Goal: Task Accomplishment & Management: Use online tool/utility

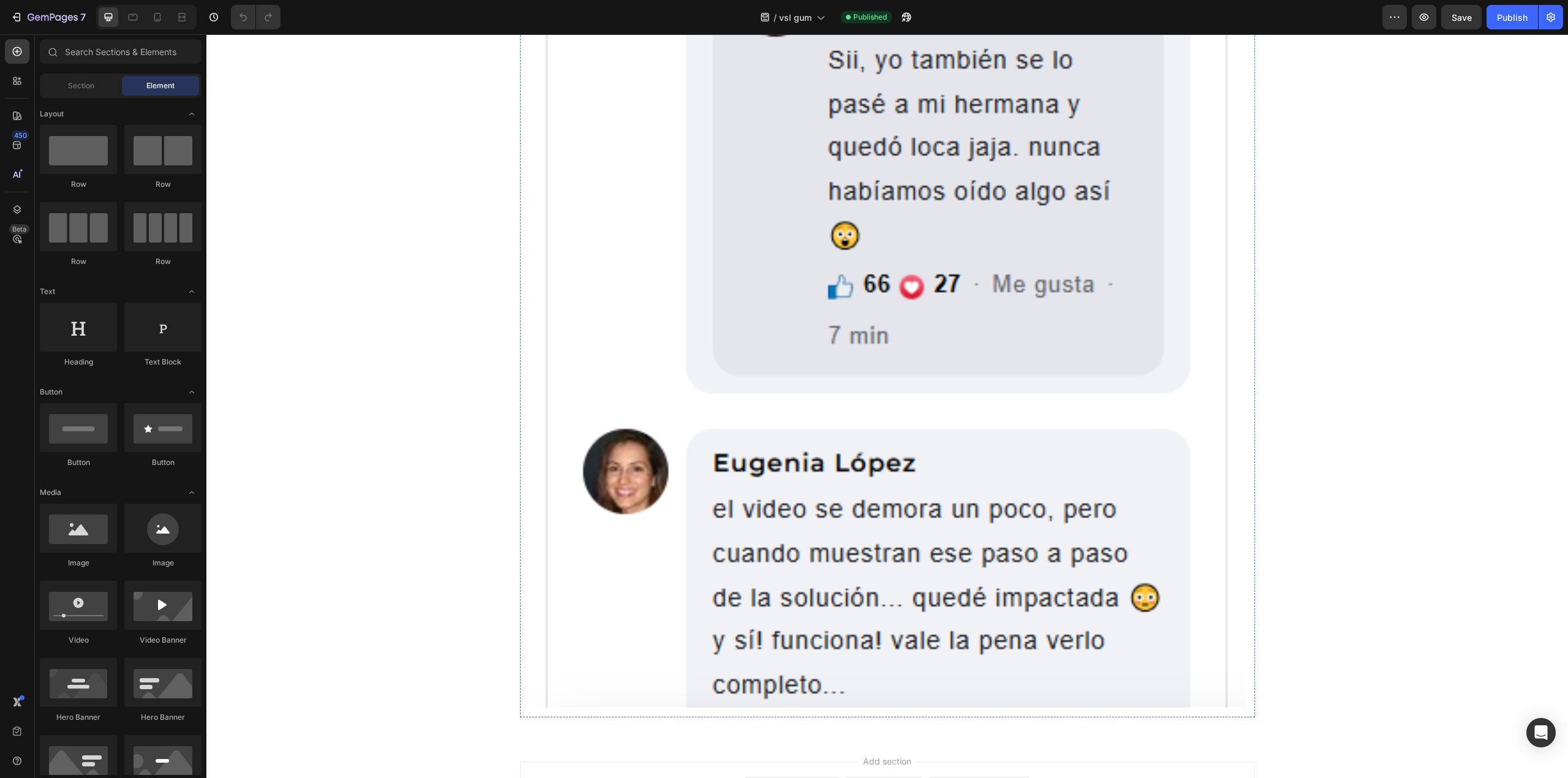
scroll to position [3497, 0]
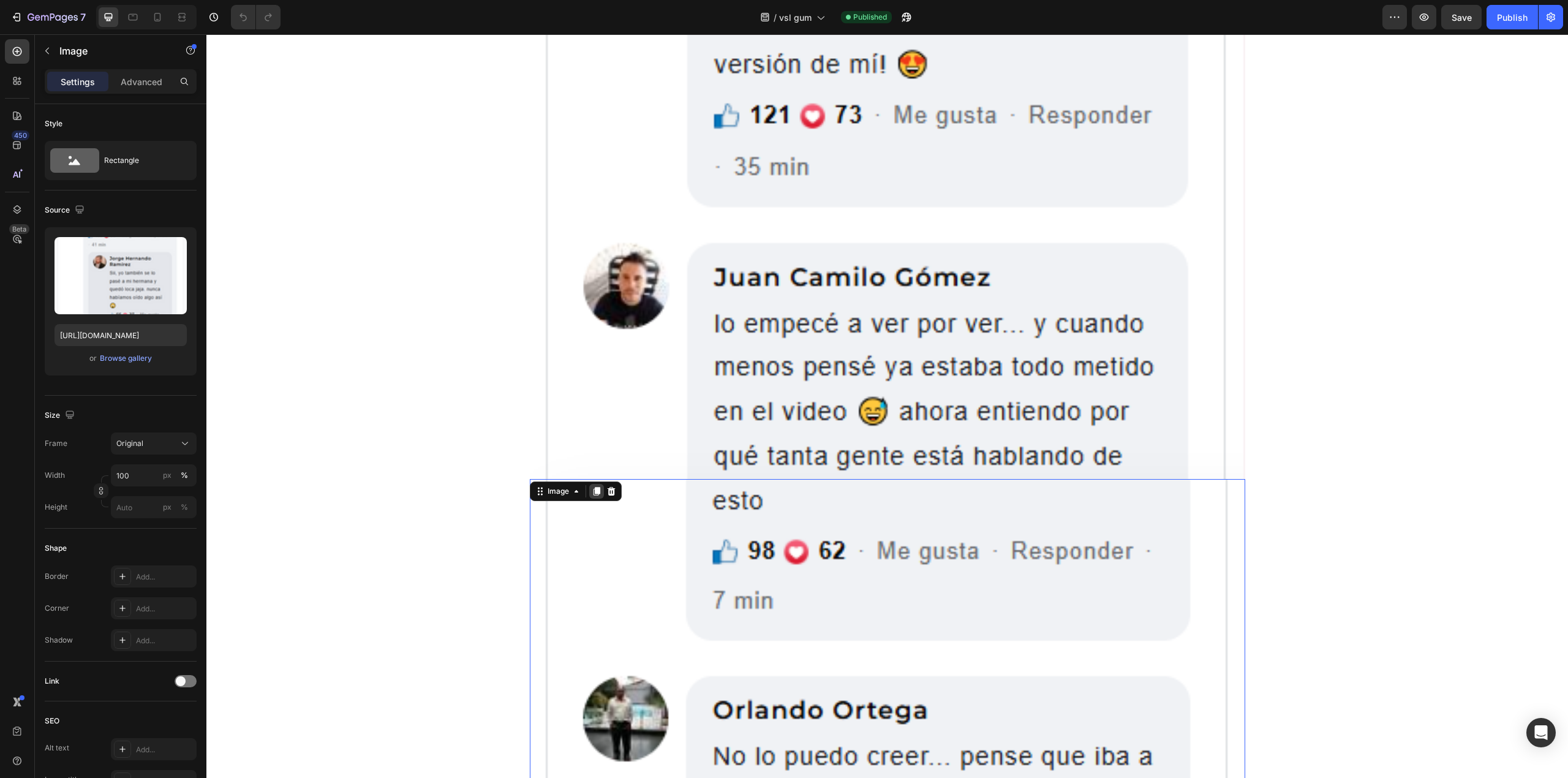
click at [593, 495] on icon at bounding box center [596, 491] width 7 height 9
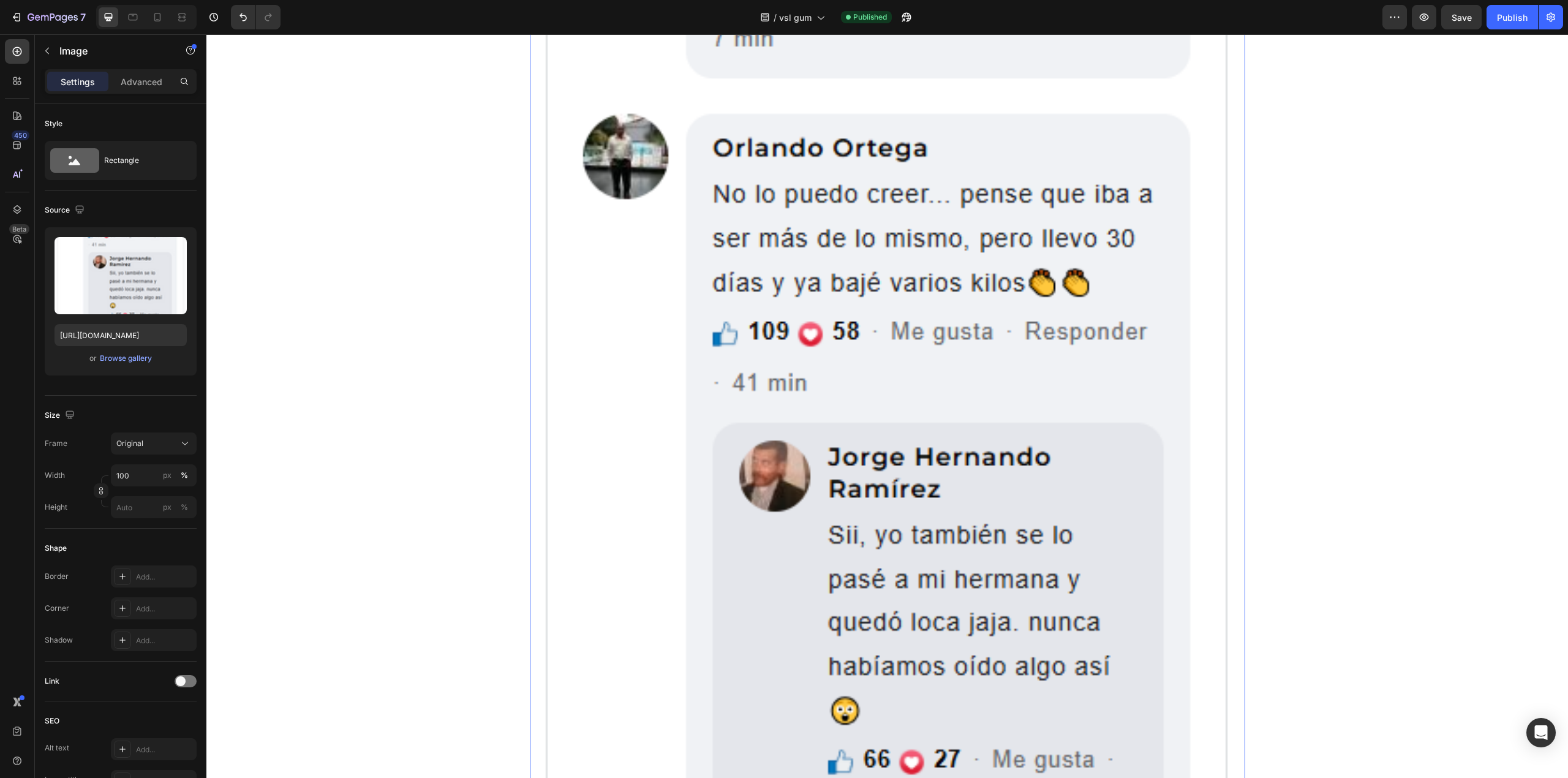
scroll to position [4184, 0]
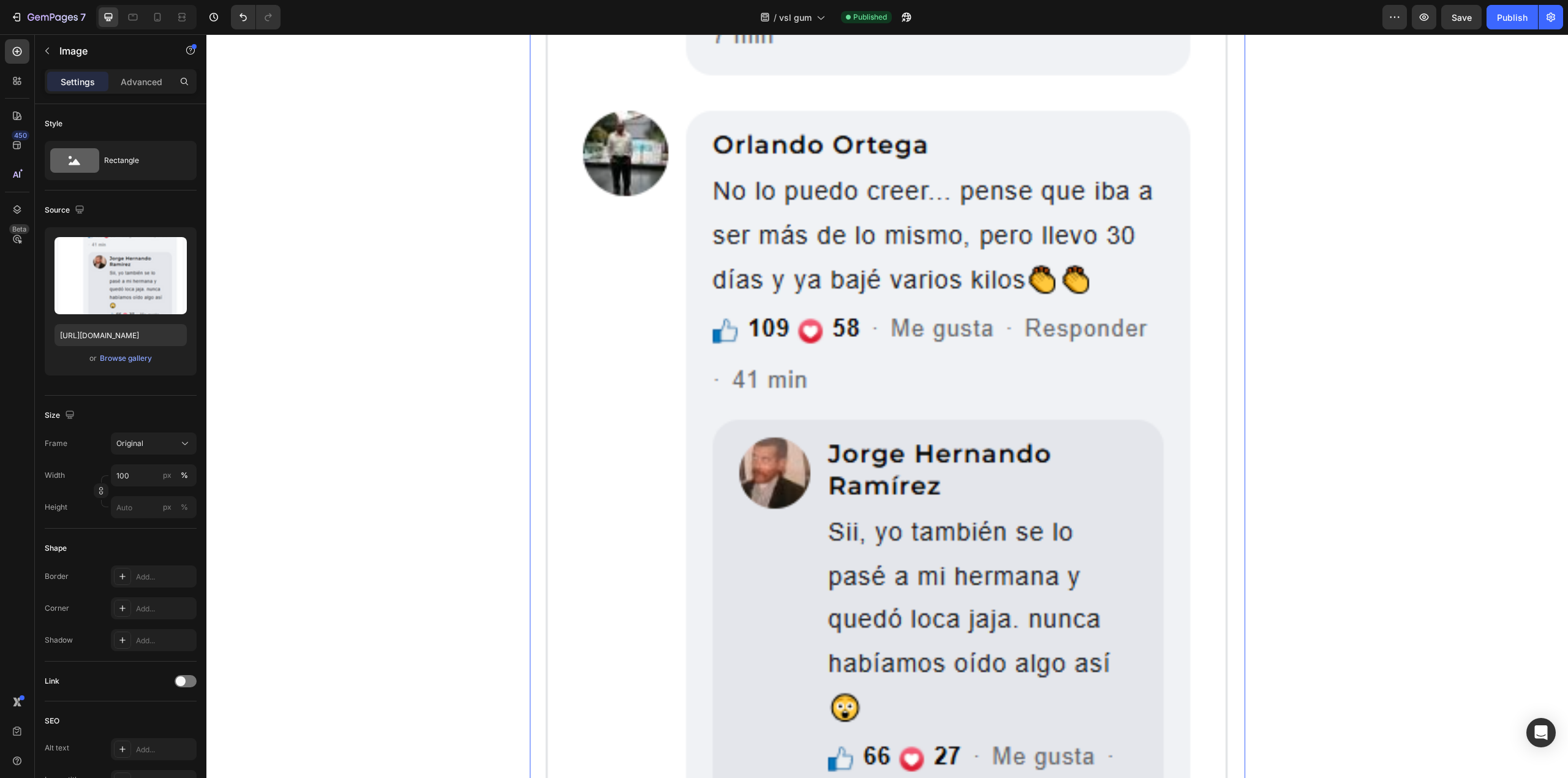
click at [704, 424] on img at bounding box center [888, 546] width 715 height 1266
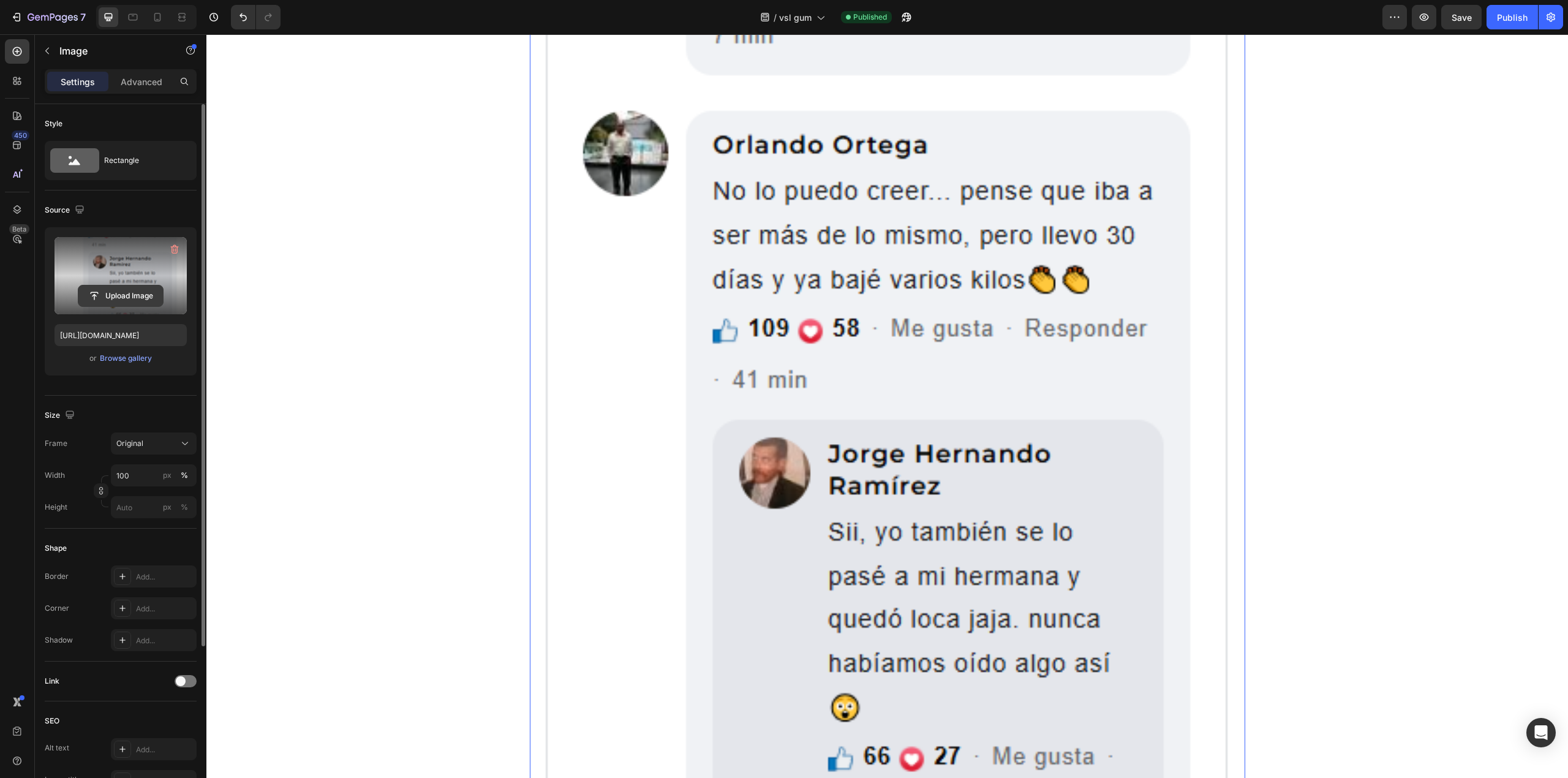
click at [127, 295] on input "file" at bounding box center [120, 296] width 84 height 21
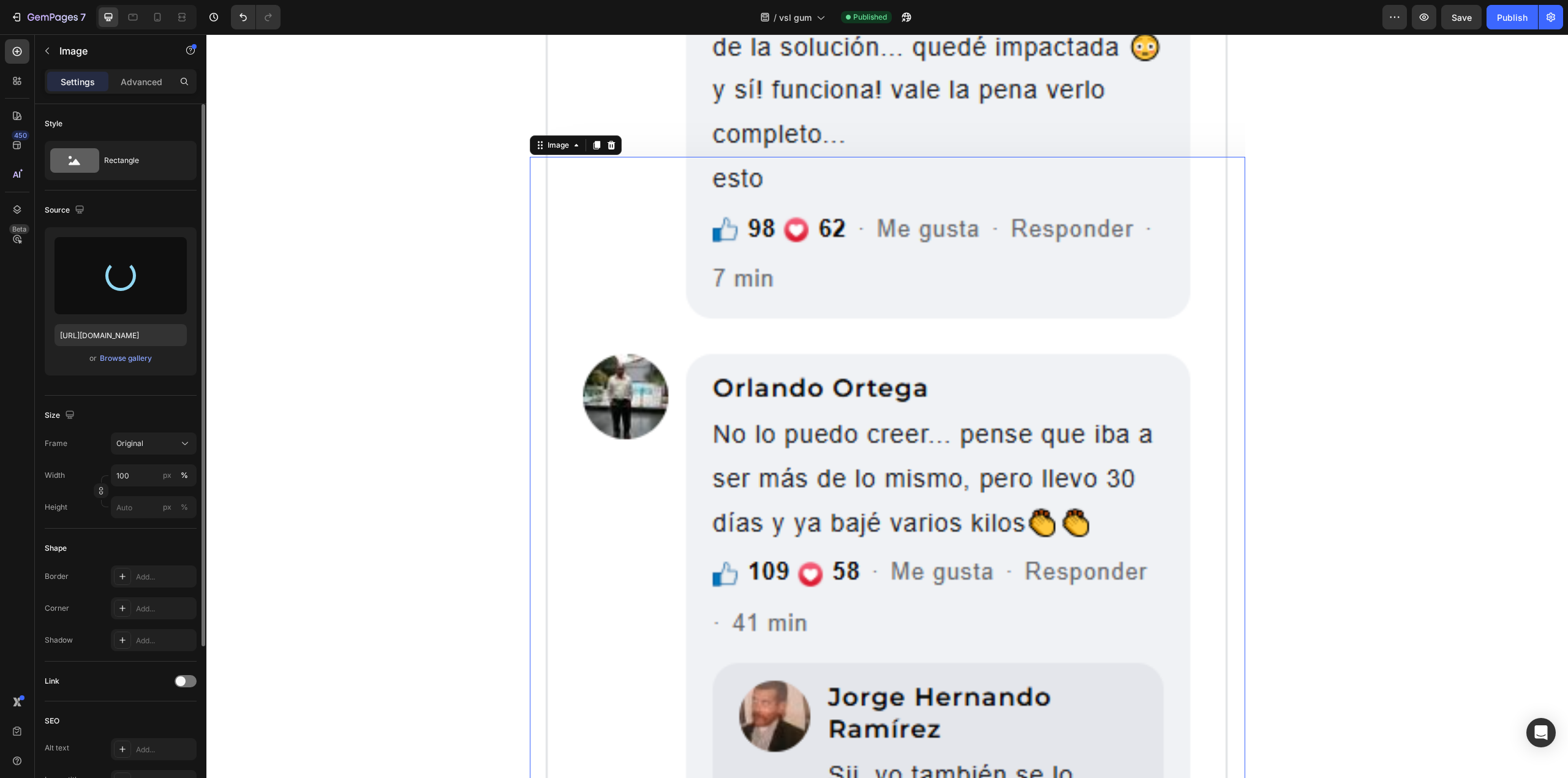
scroll to position [3940, 0]
type input "[URL][DOMAIN_NAME]"
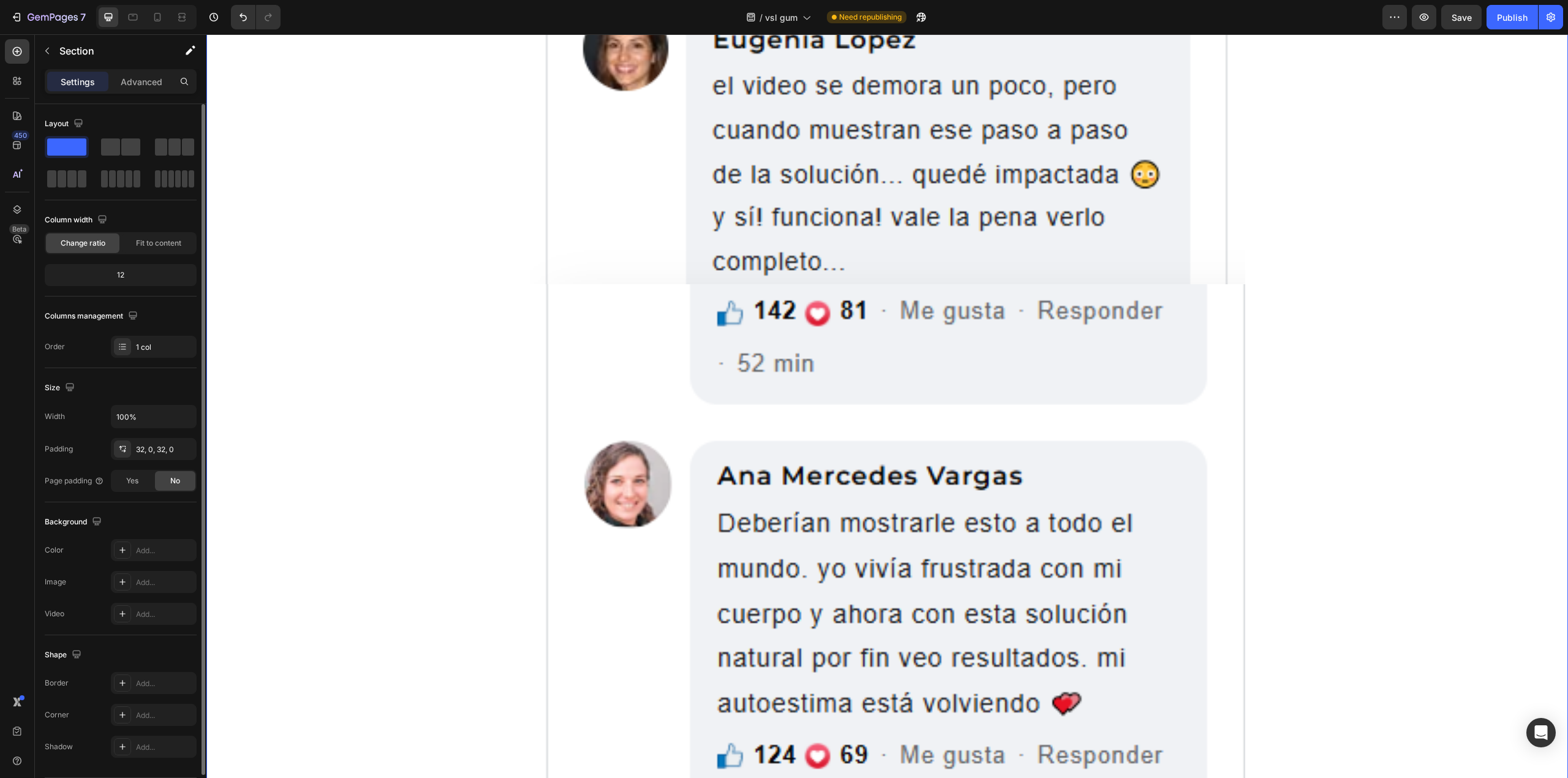
scroll to position [4103, 0]
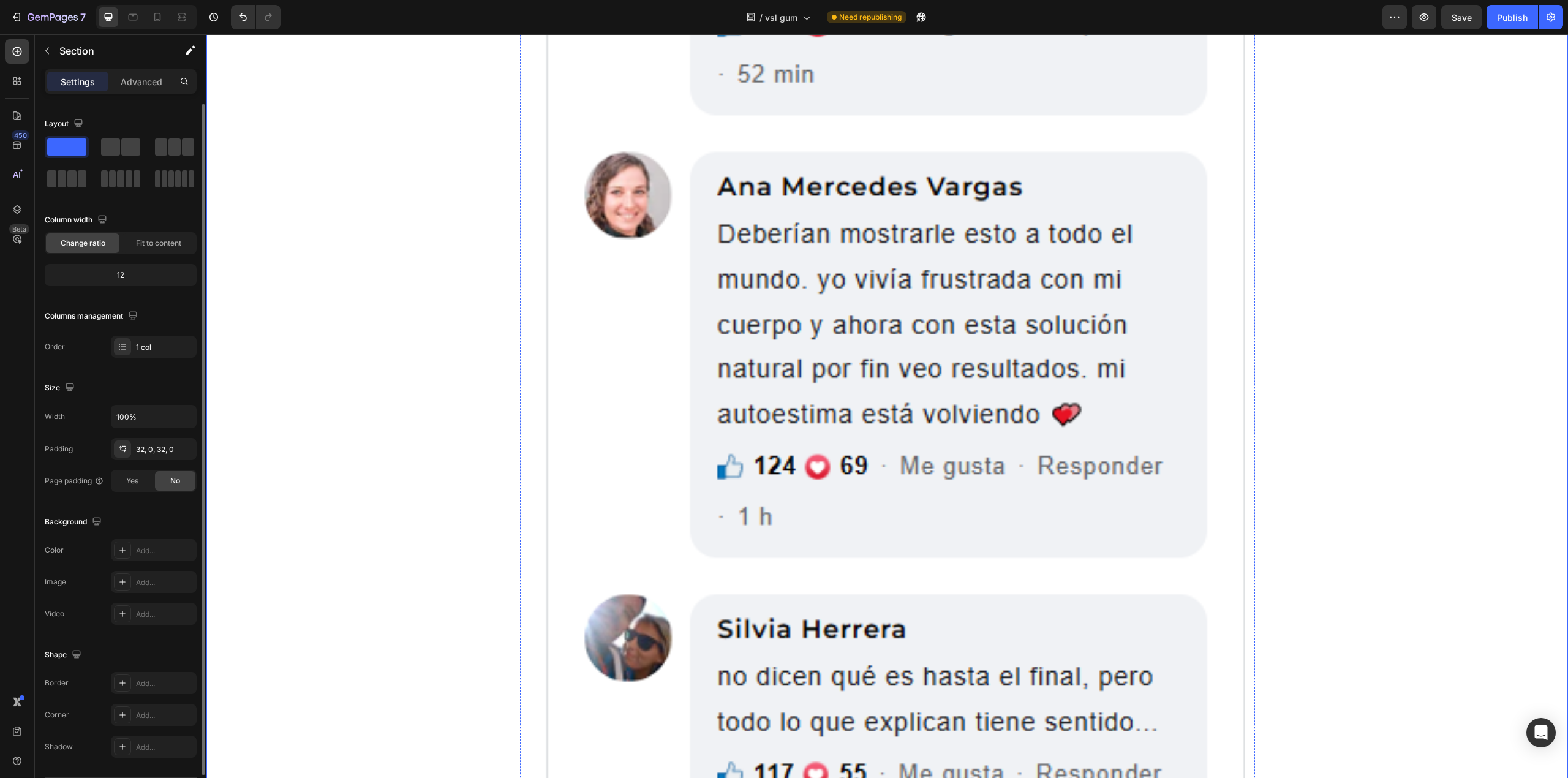
click at [672, 444] on img at bounding box center [888, 628] width 715 height 1266
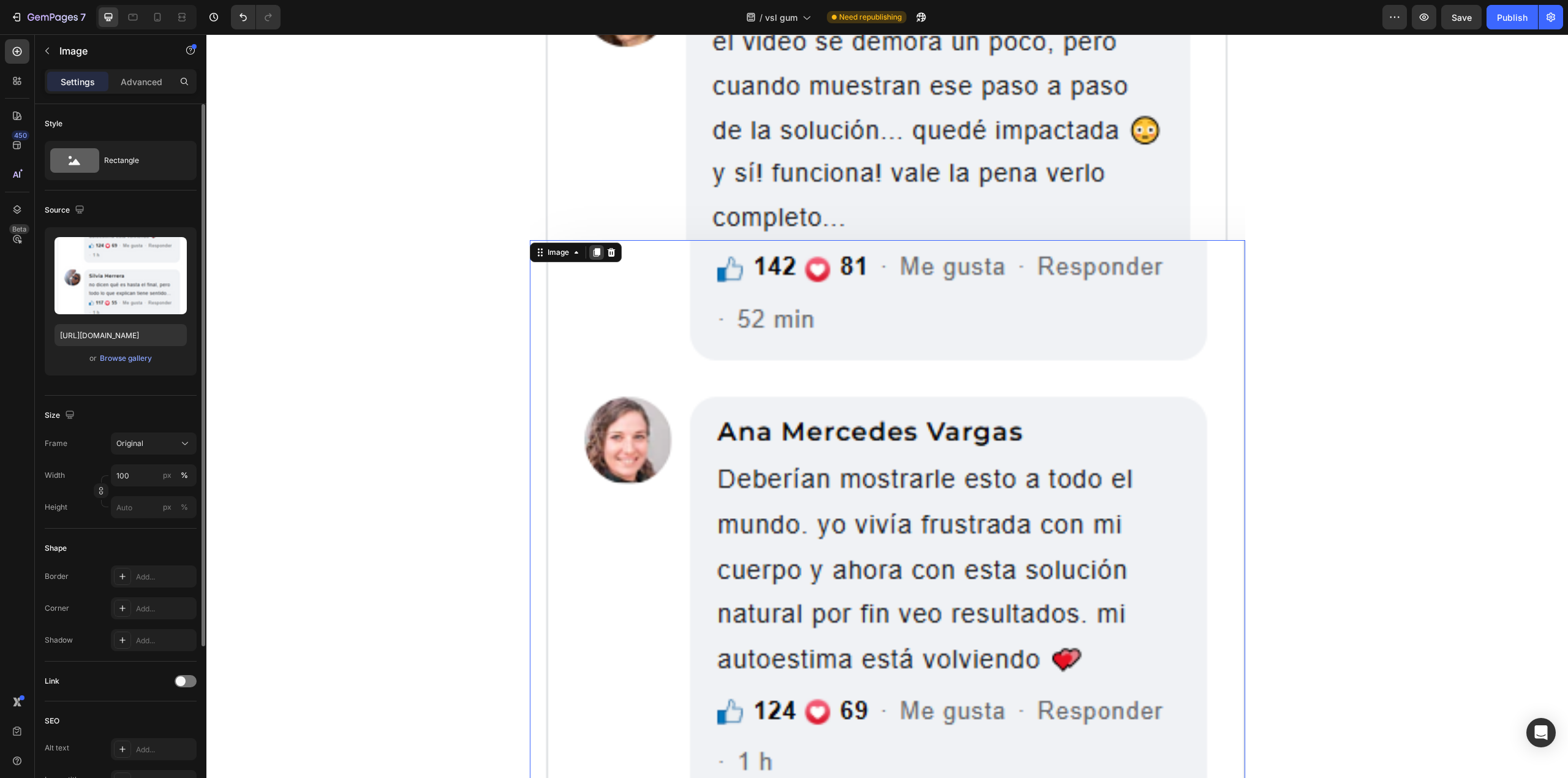
click at [593, 255] on icon at bounding box center [596, 252] width 7 height 9
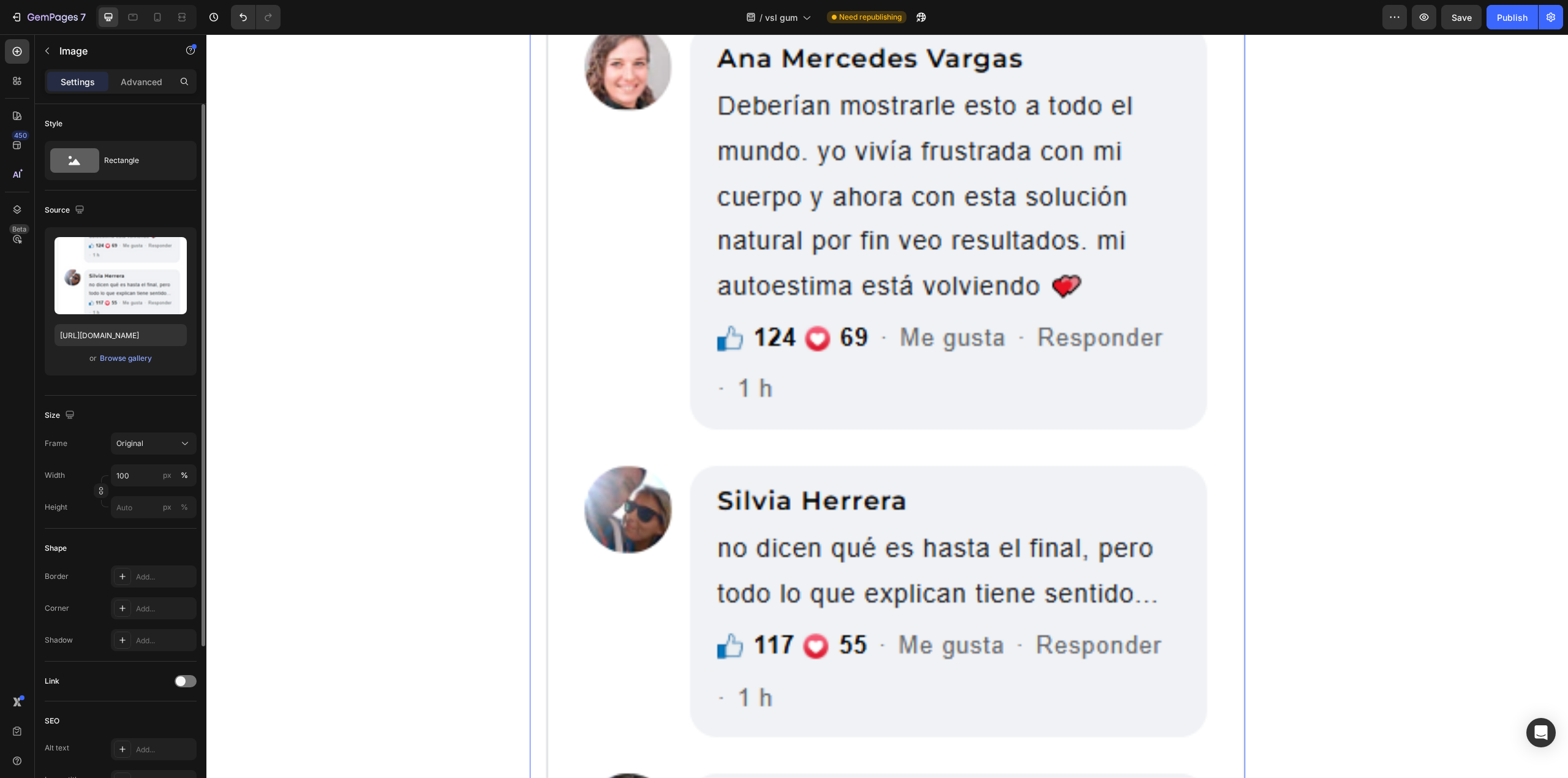
scroll to position [5449, 0]
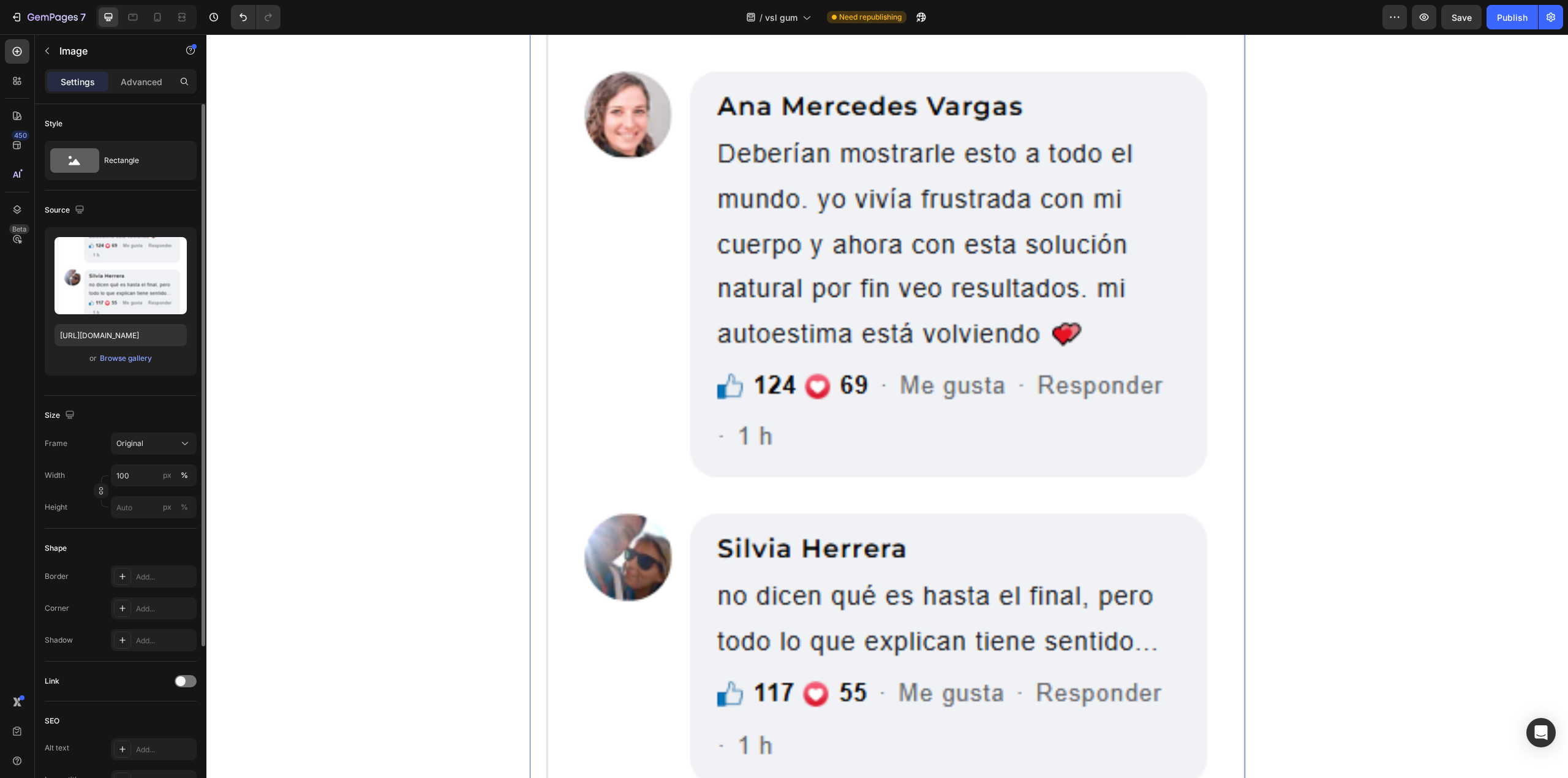
click at [682, 409] on img at bounding box center [888, 548] width 715 height 1266
click at [108, 290] on input "file" at bounding box center [120, 296] width 84 height 21
type input "[URL][DOMAIN_NAME]"
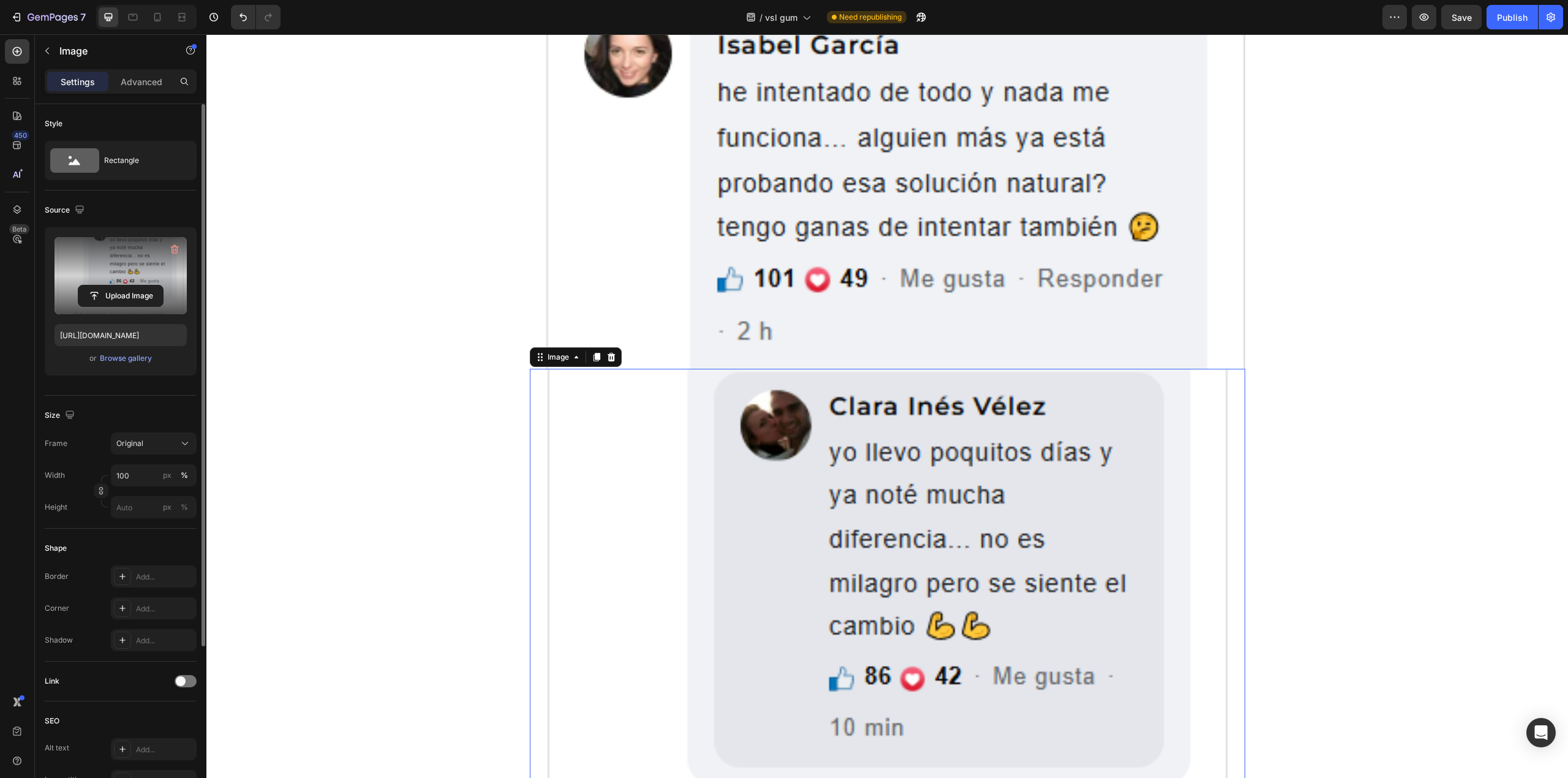
scroll to position [4994, 0]
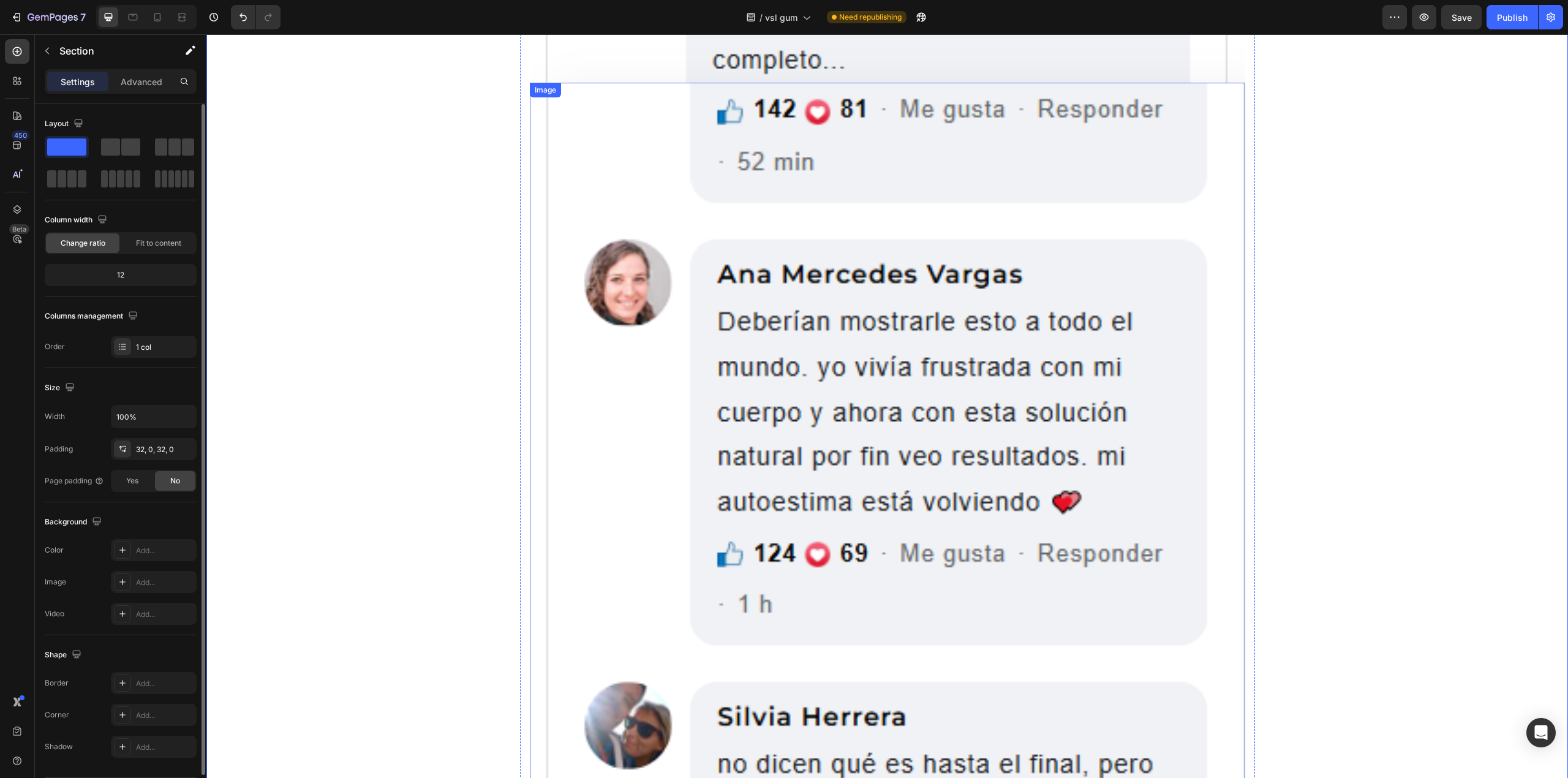
scroll to position [4013, 0]
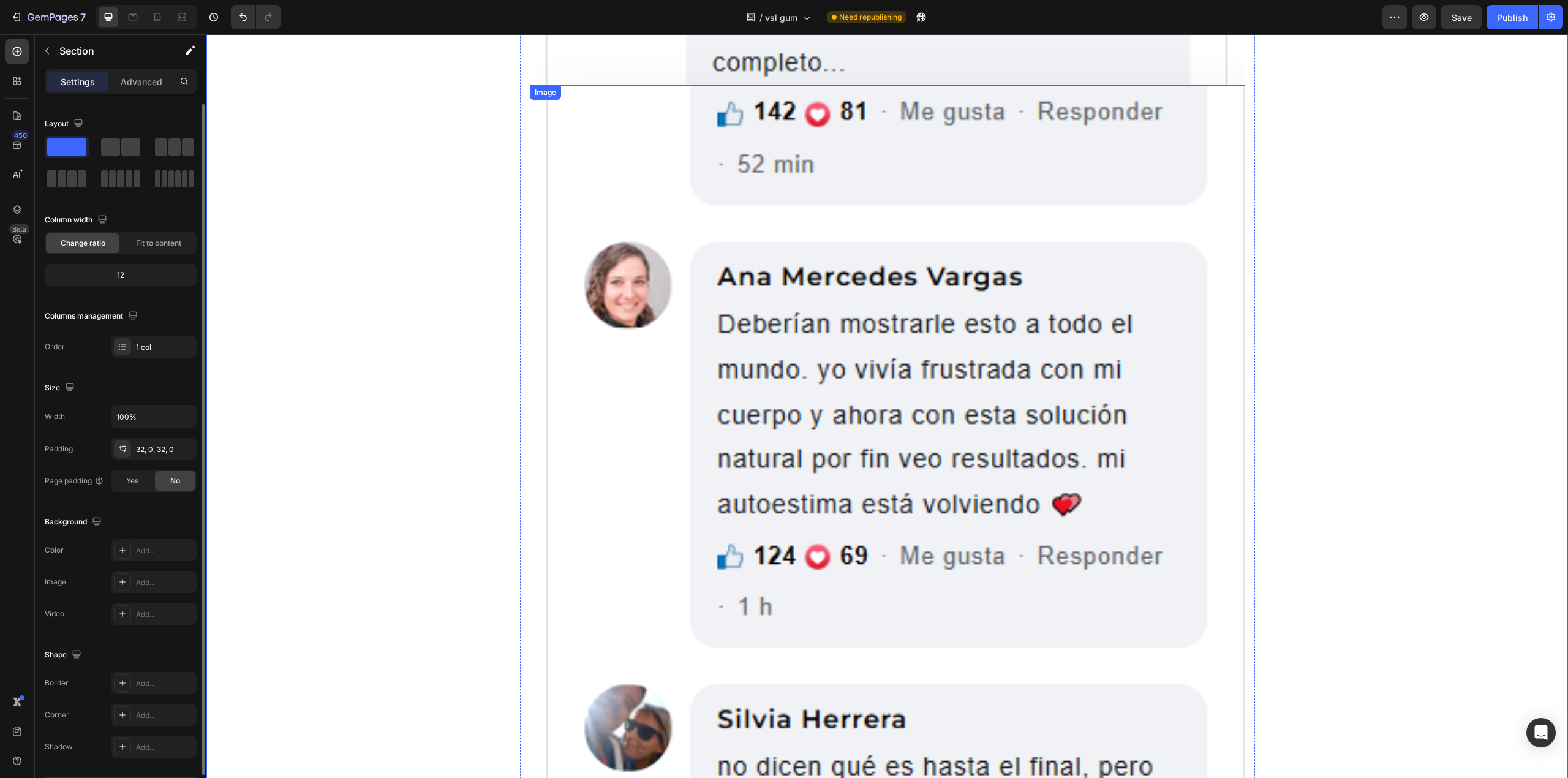
click at [726, 385] on img at bounding box center [888, 718] width 715 height 1266
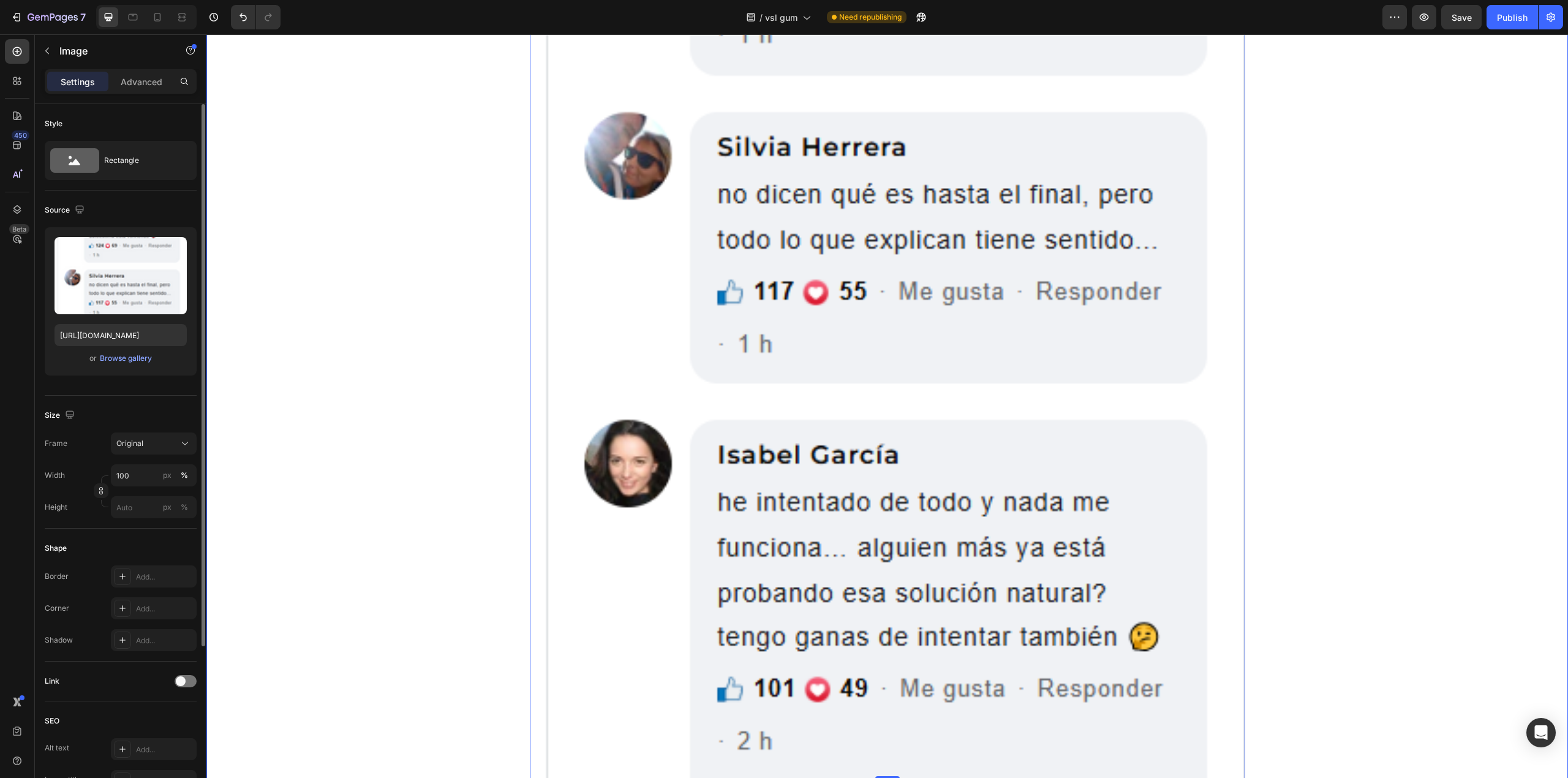
scroll to position [4912, 0]
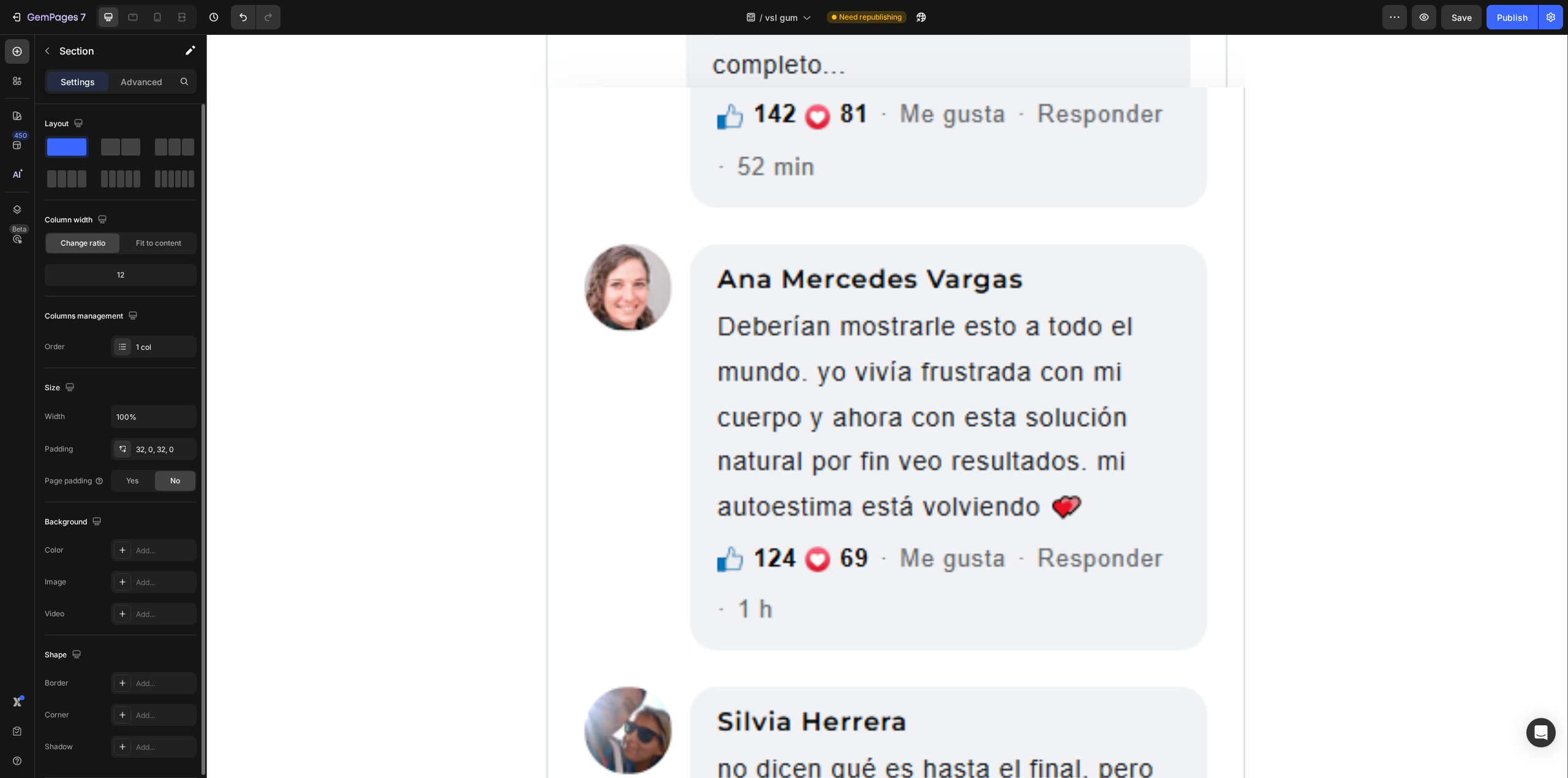
scroll to position [3931, 0]
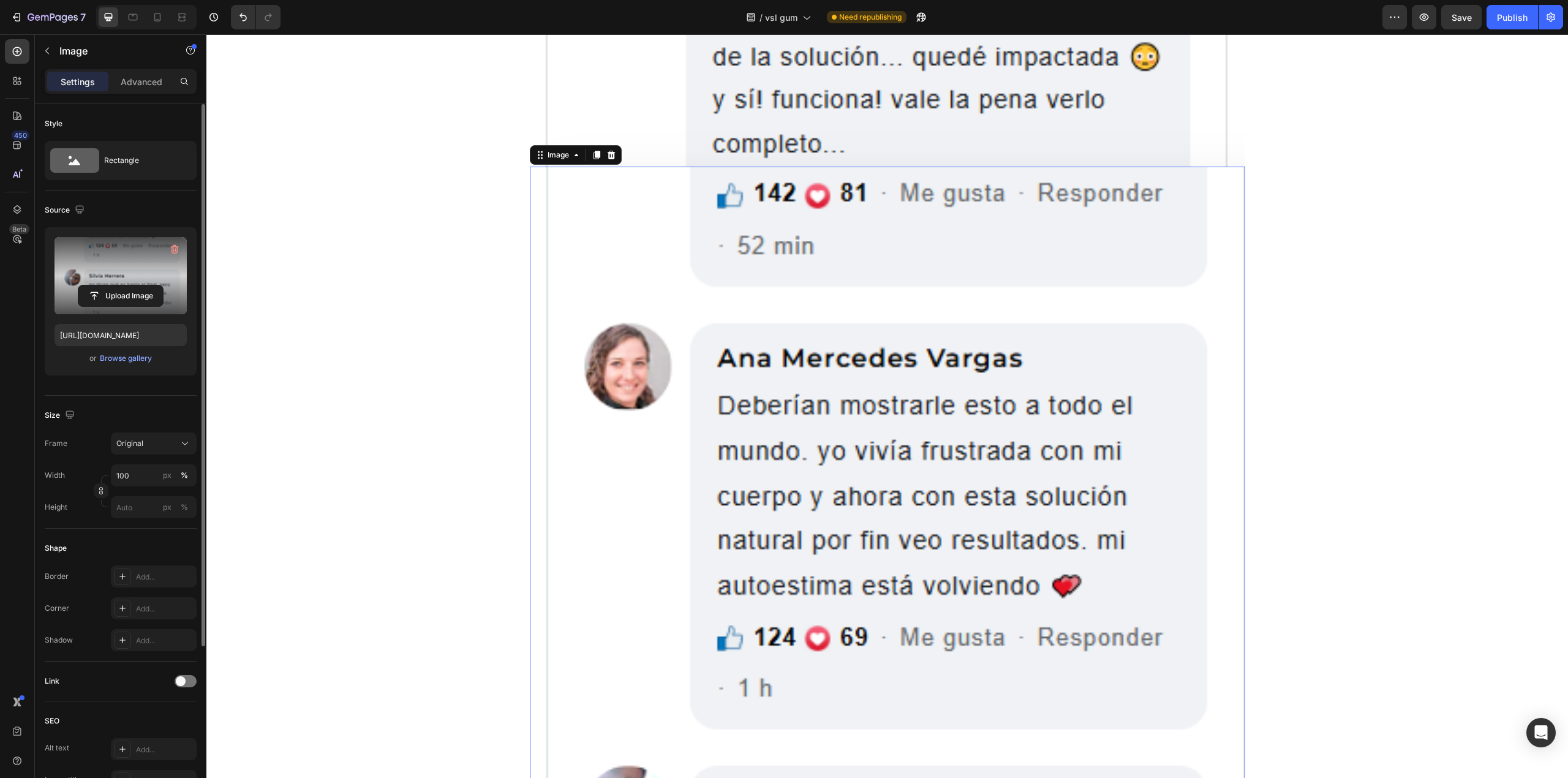
click at [130, 274] on label at bounding box center [120, 276] width 132 height 77
click at [130, 286] on input "file" at bounding box center [120, 296] width 84 height 21
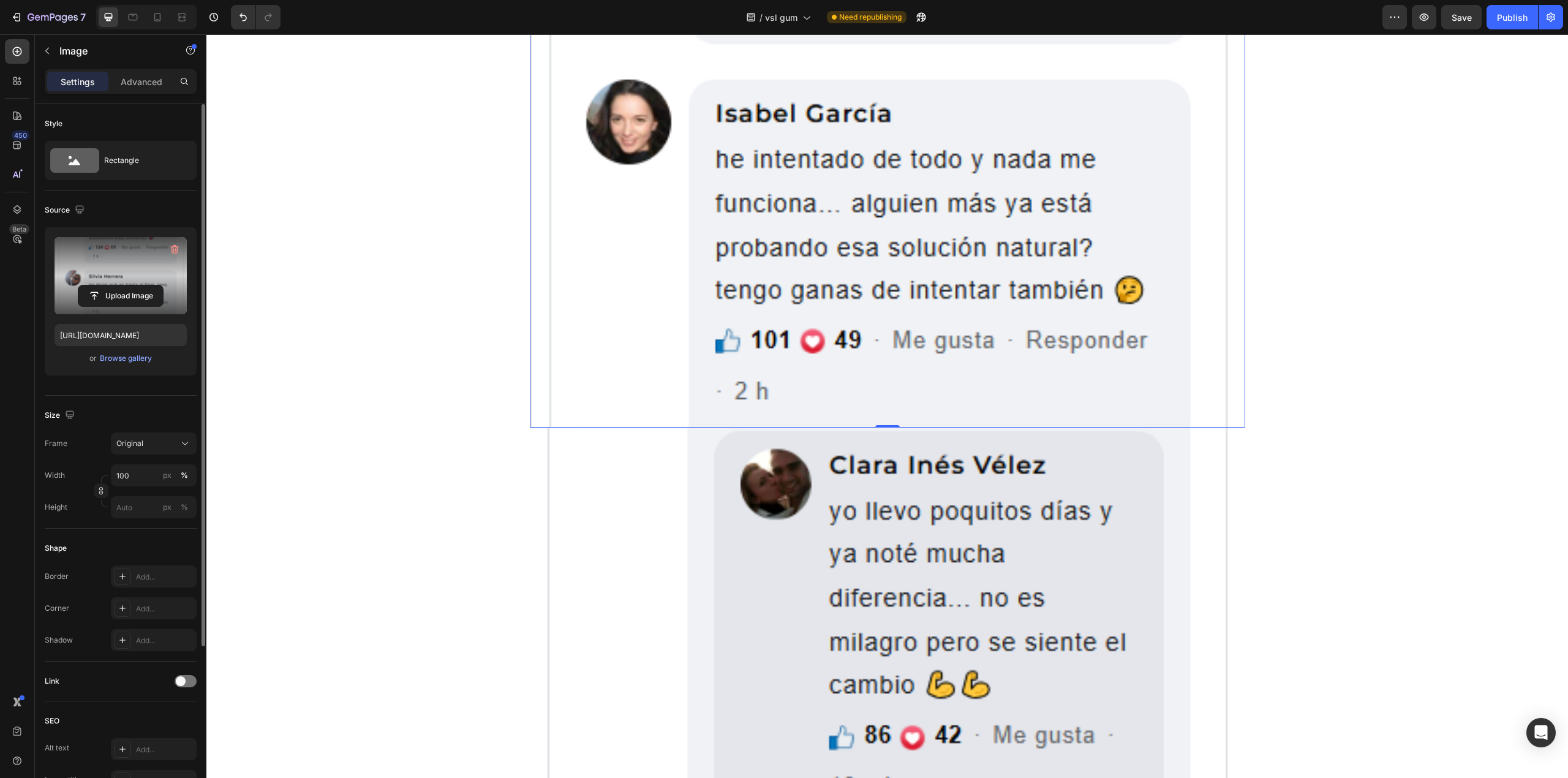
scroll to position [4912, 0]
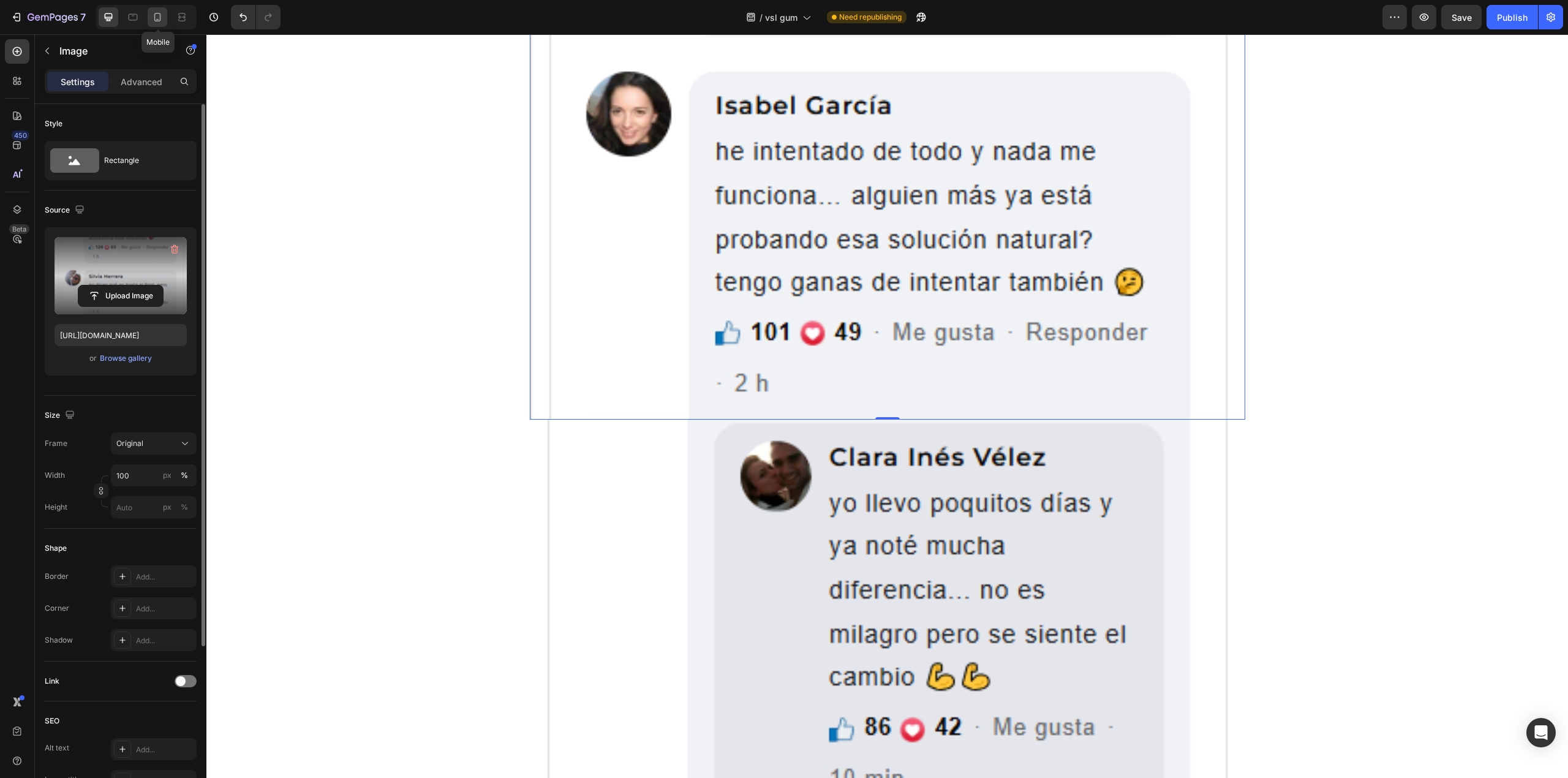
click at [158, 19] on icon at bounding box center [158, 17] width 12 height 12
type input "[URL][DOMAIN_NAME]"
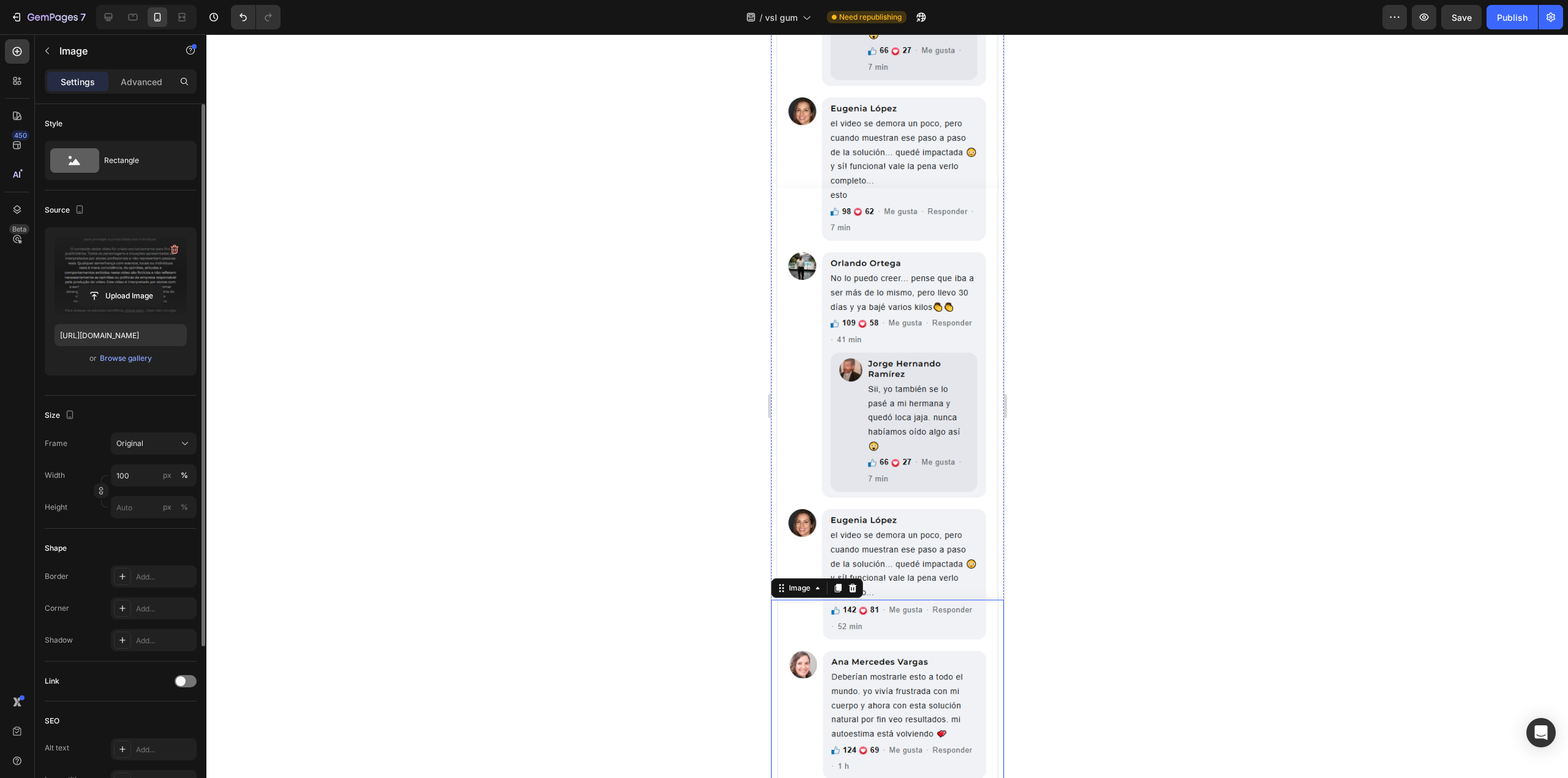
scroll to position [580, 0]
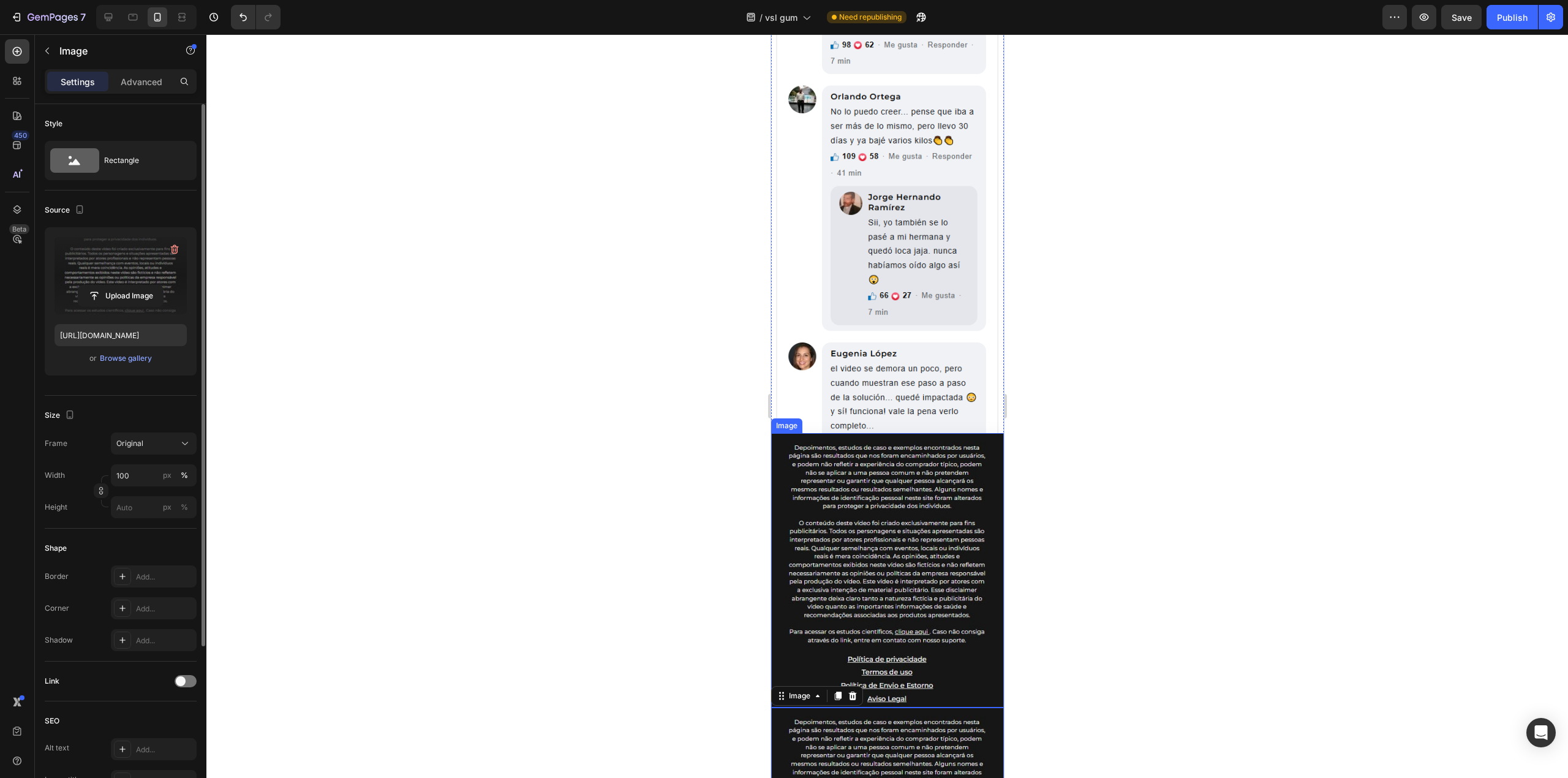
click at [868, 434] on img at bounding box center [887, 570] width 233 height 274
click at [120, 263] on label at bounding box center [120, 276] width 132 height 77
click at [120, 286] on input "file" at bounding box center [120, 296] width 84 height 21
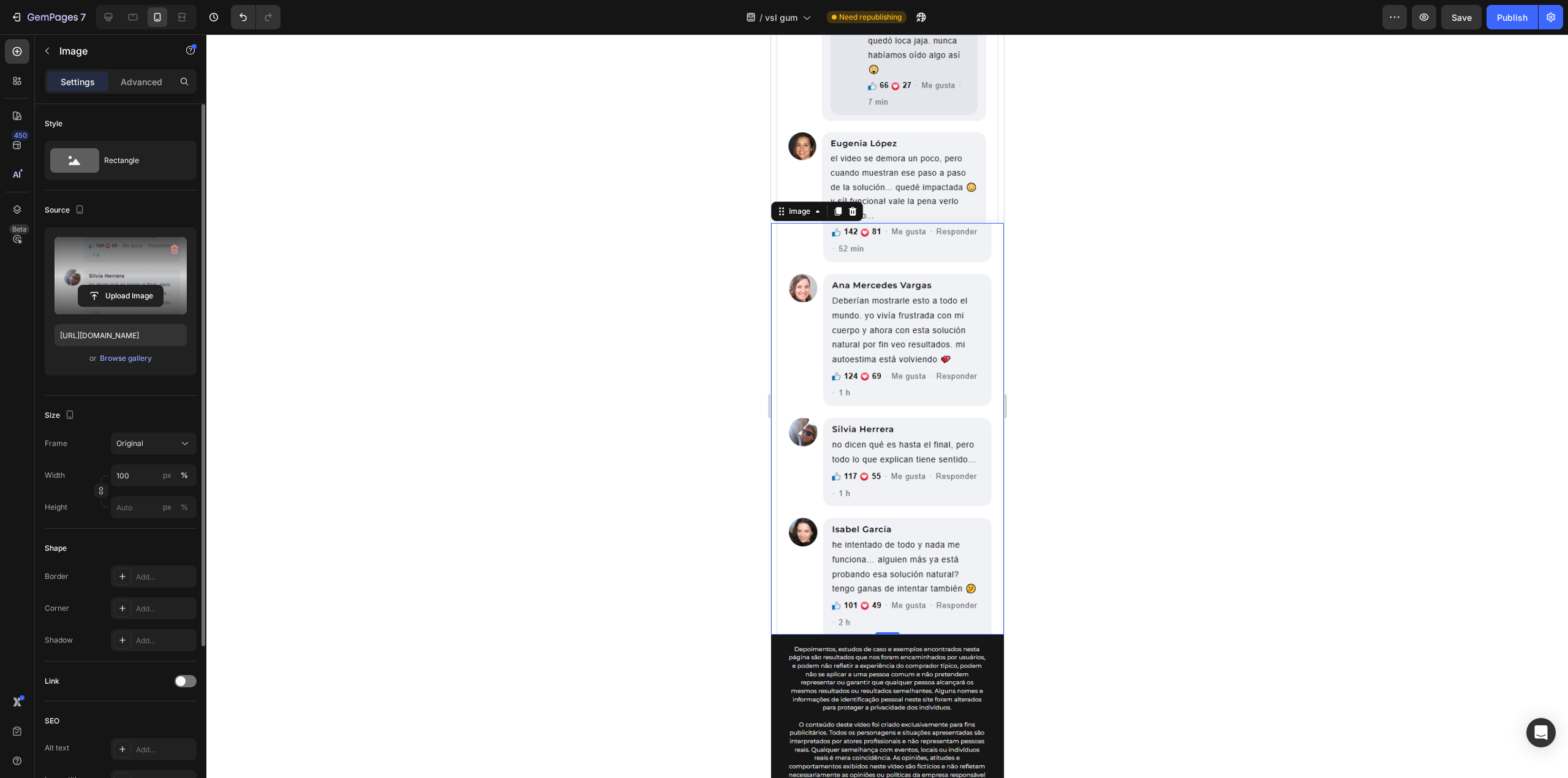
scroll to position [825, 0]
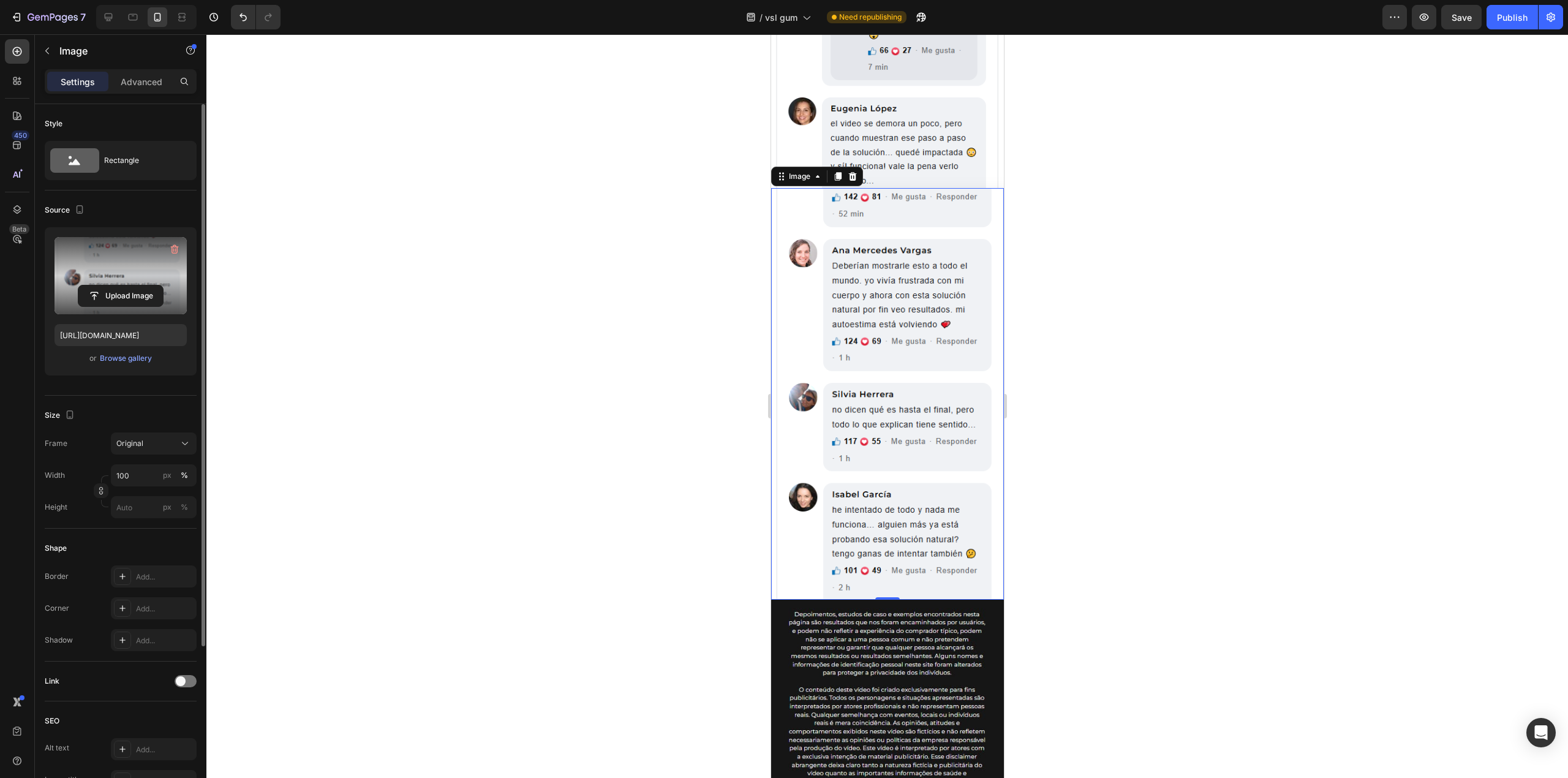
click at [131, 280] on label at bounding box center [120, 276] width 132 height 77
click at [131, 286] on input "file" at bounding box center [120, 296] width 84 height 21
type input "[URL][DOMAIN_NAME]"
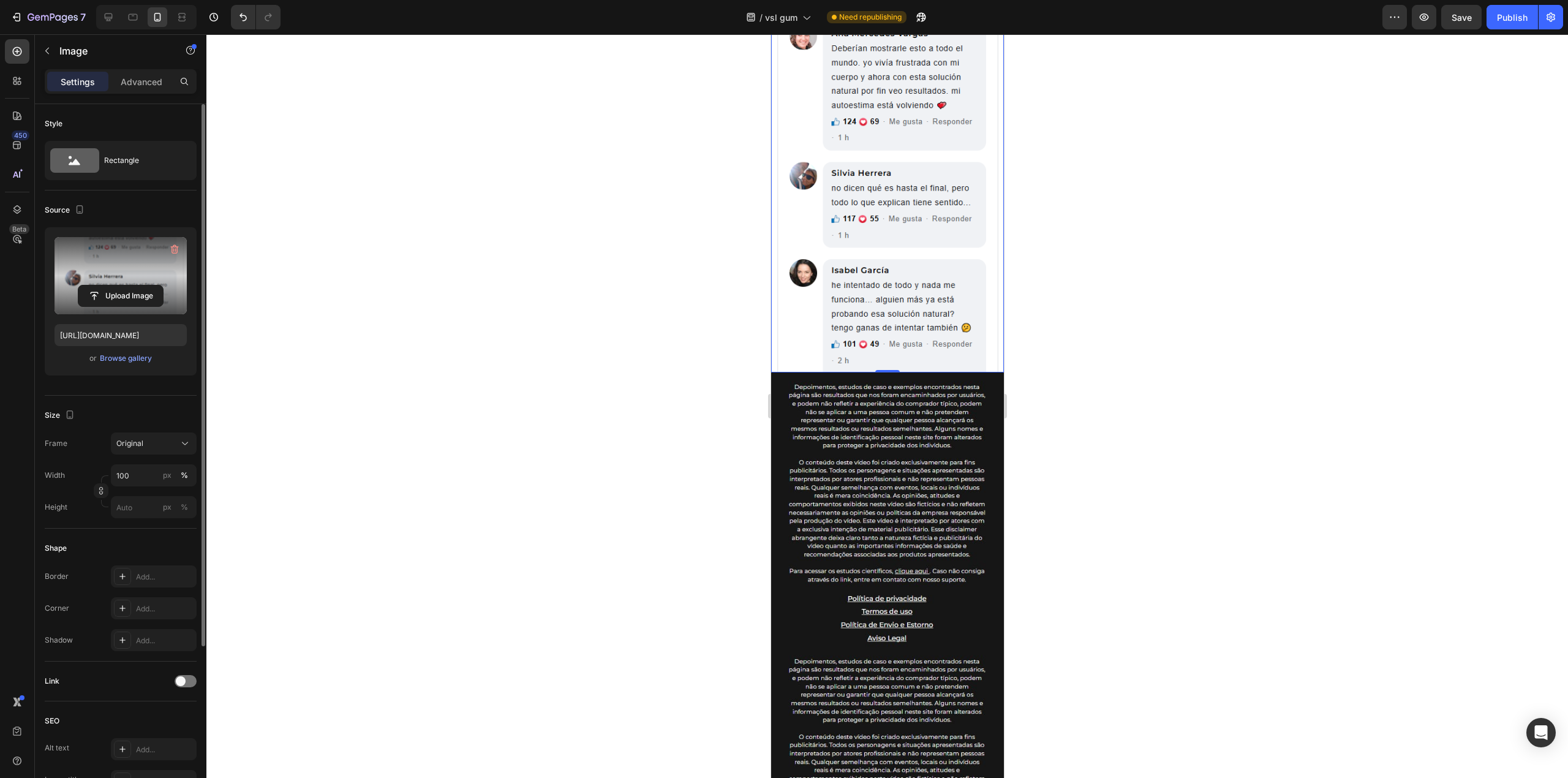
scroll to position [1070, 0]
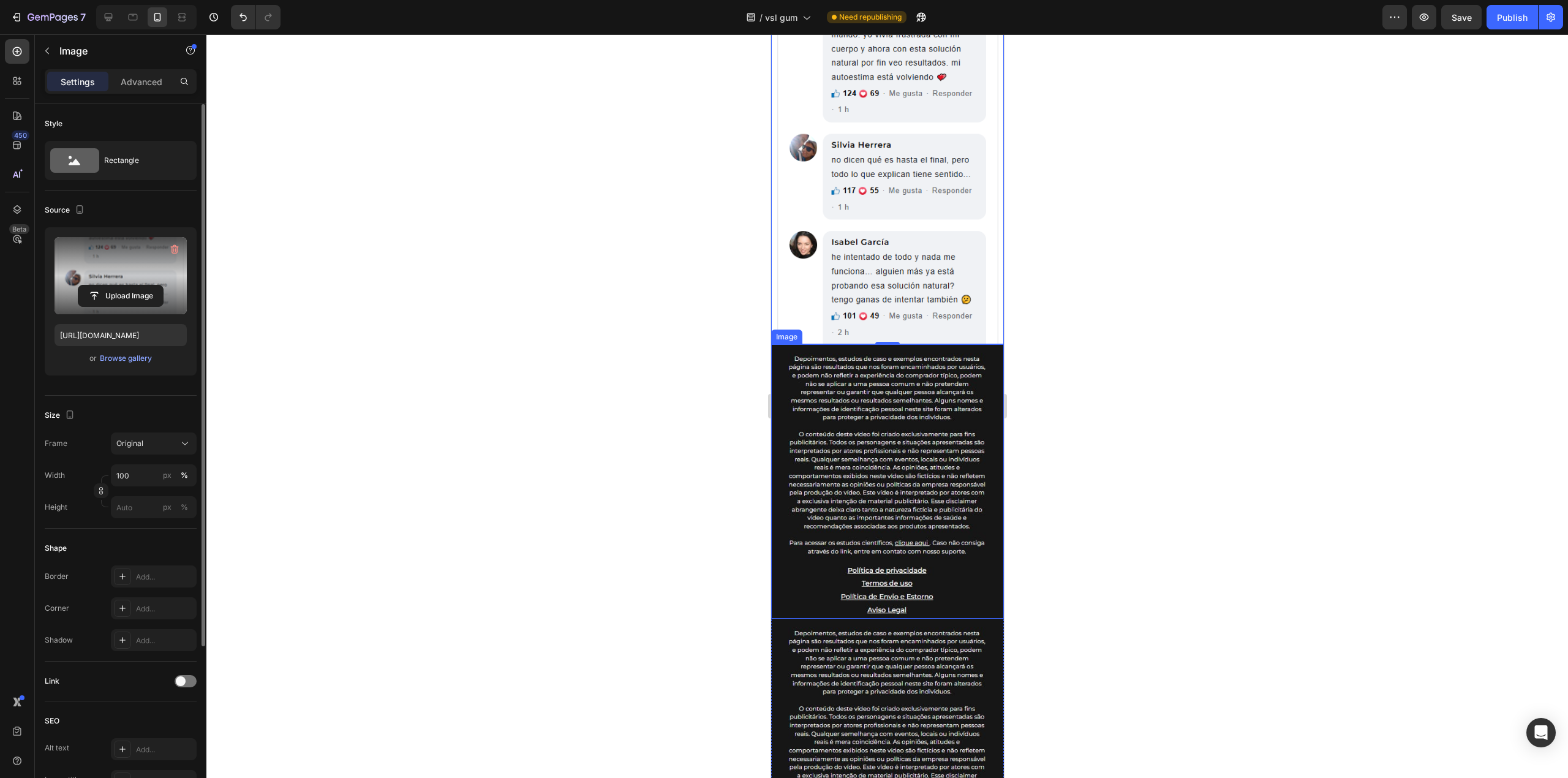
click at [857, 379] on img at bounding box center [887, 481] width 233 height 274
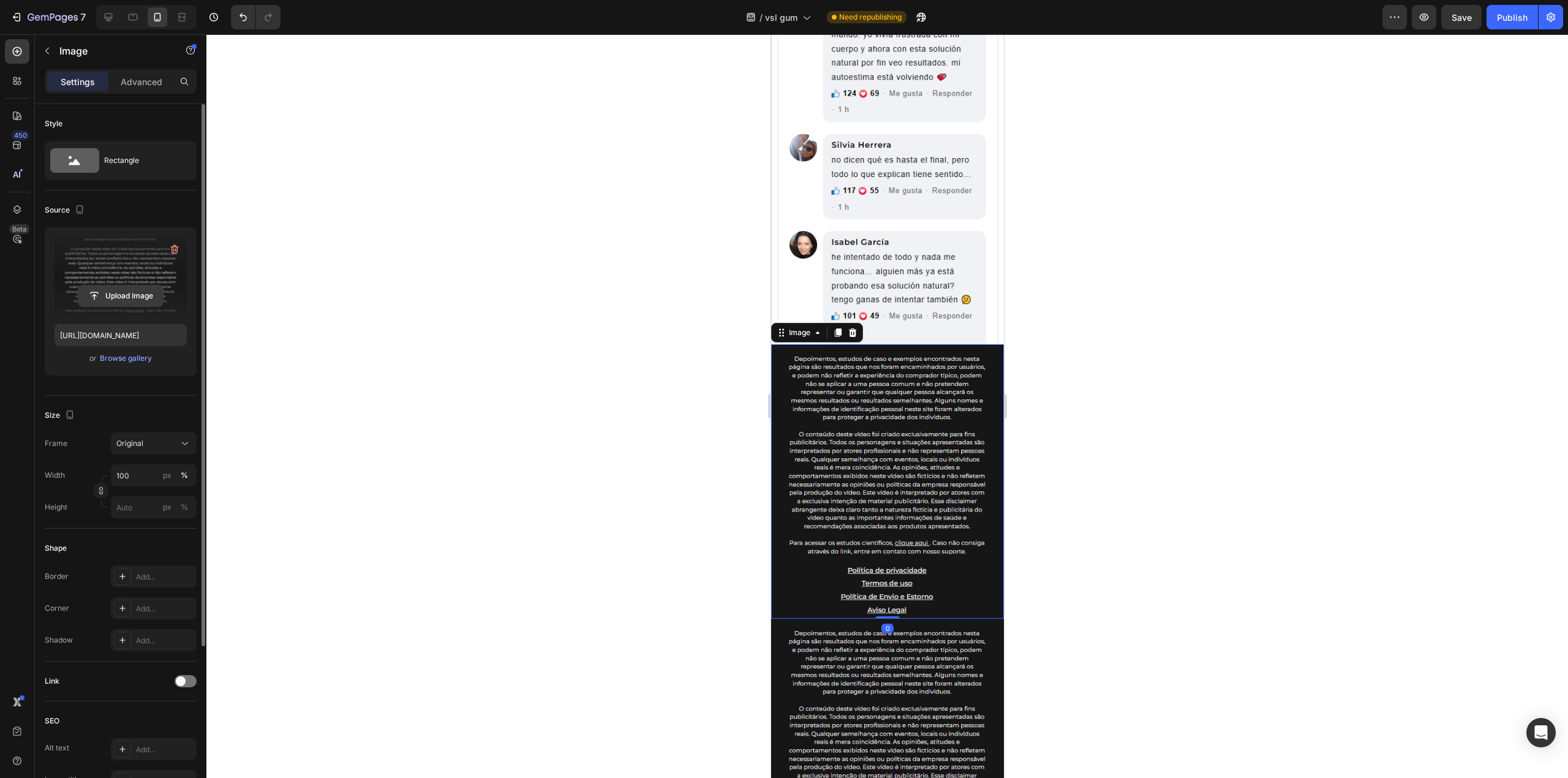
click at [123, 305] on input "file" at bounding box center [120, 296] width 84 height 21
type input "[URL][DOMAIN_NAME]"
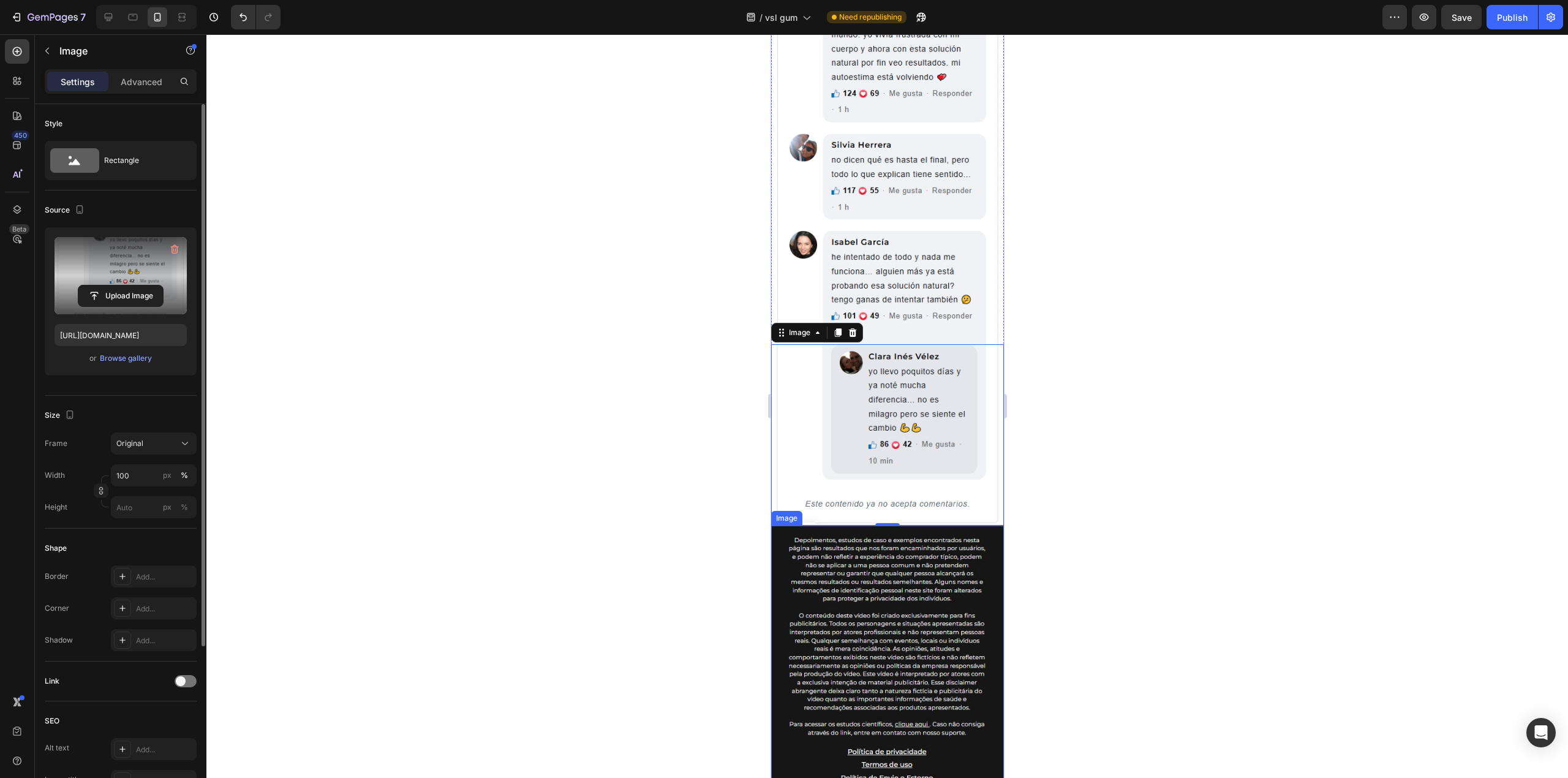
scroll to position [1152, 0]
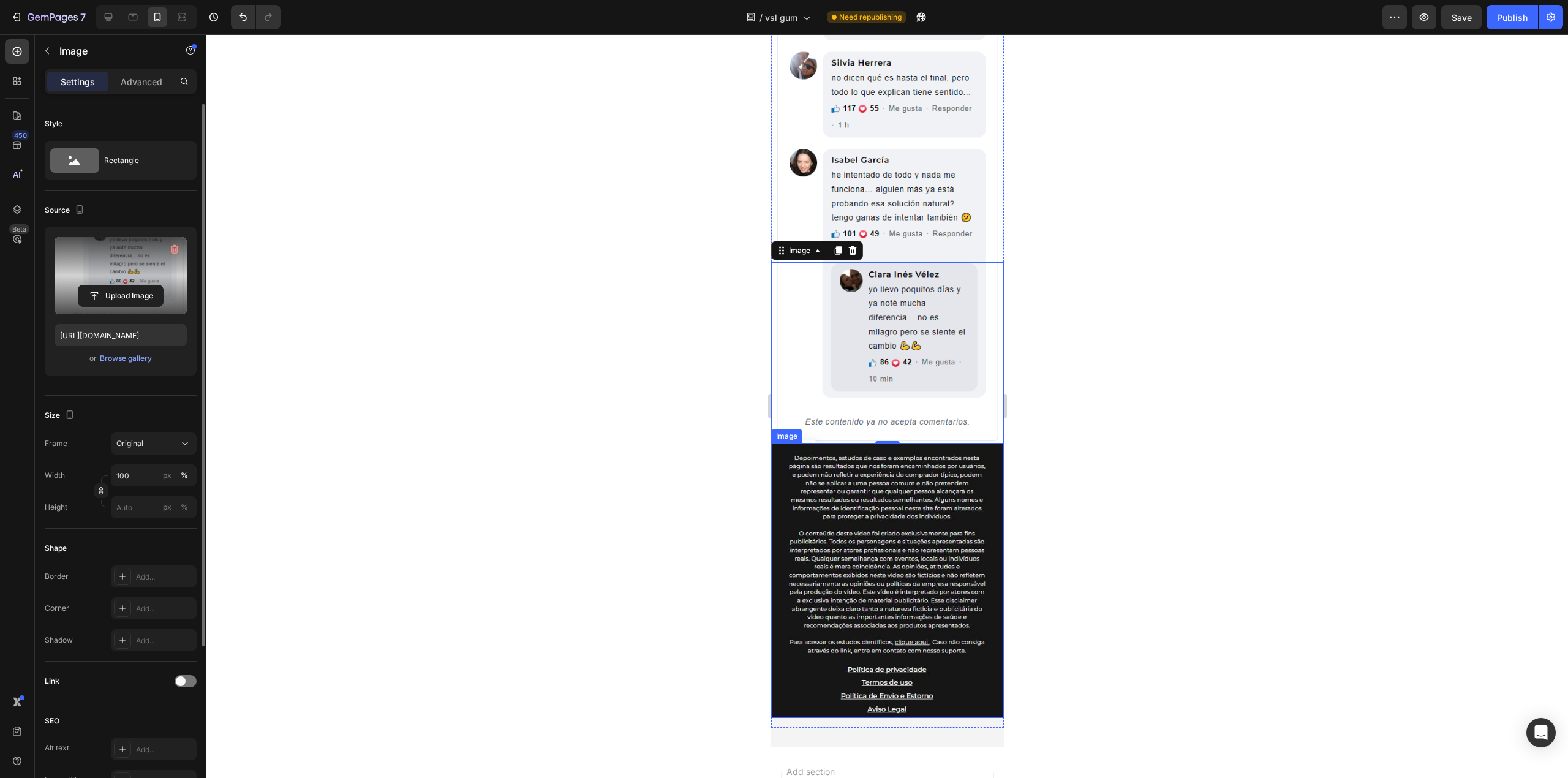
click at [888, 494] on img at bounding box center [887, 580] width 233 height 274
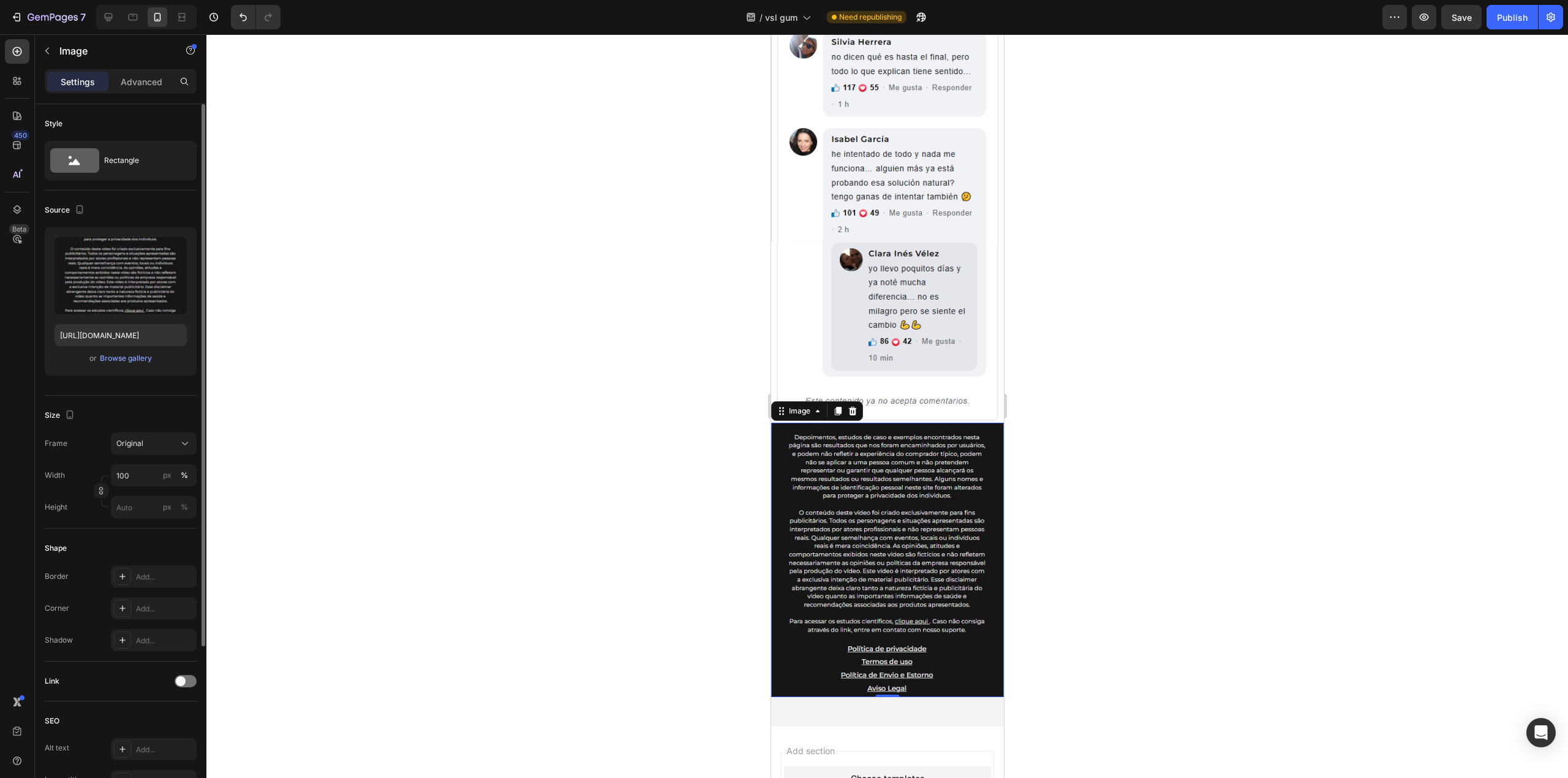
scroll to position [1099, 0]
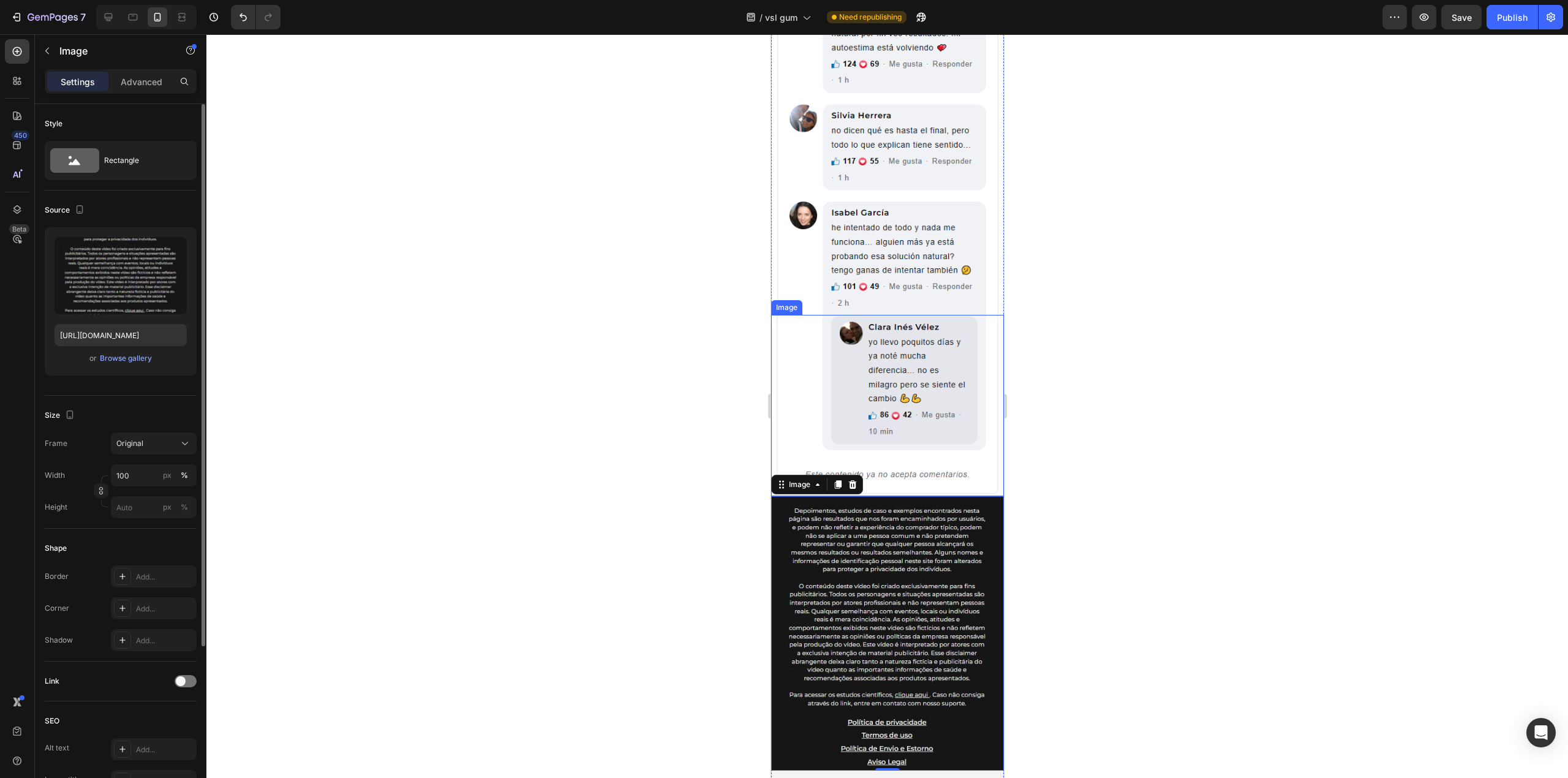
click at [906, 380] on img at bounding box center [887, 405] width 233 height 181
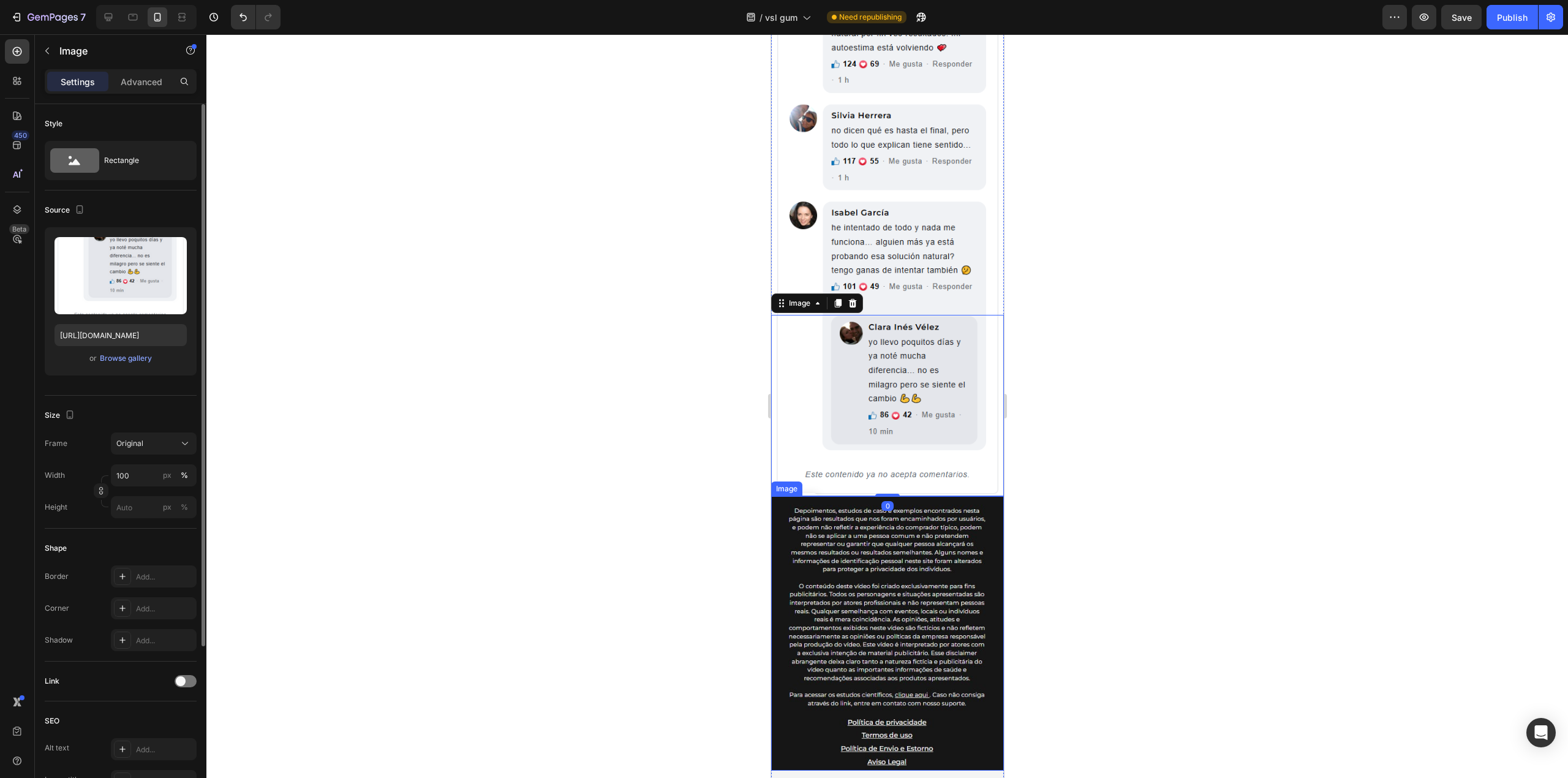
click at [911, 496] on img at bounding box center [887, 633] width 233 height 274
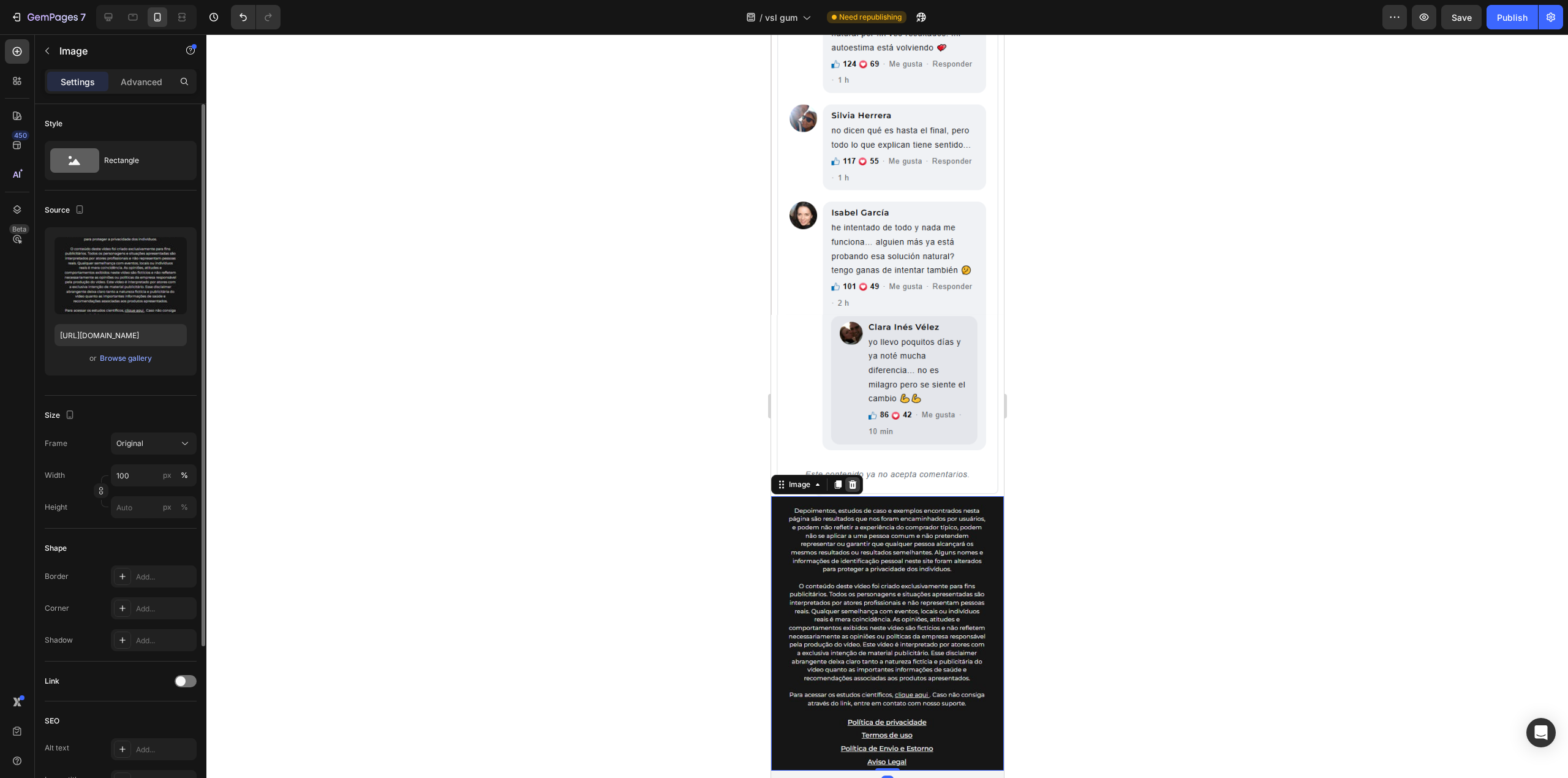
click at [857, 480] on icon at bounding box center [852, 484] width 10 height 10
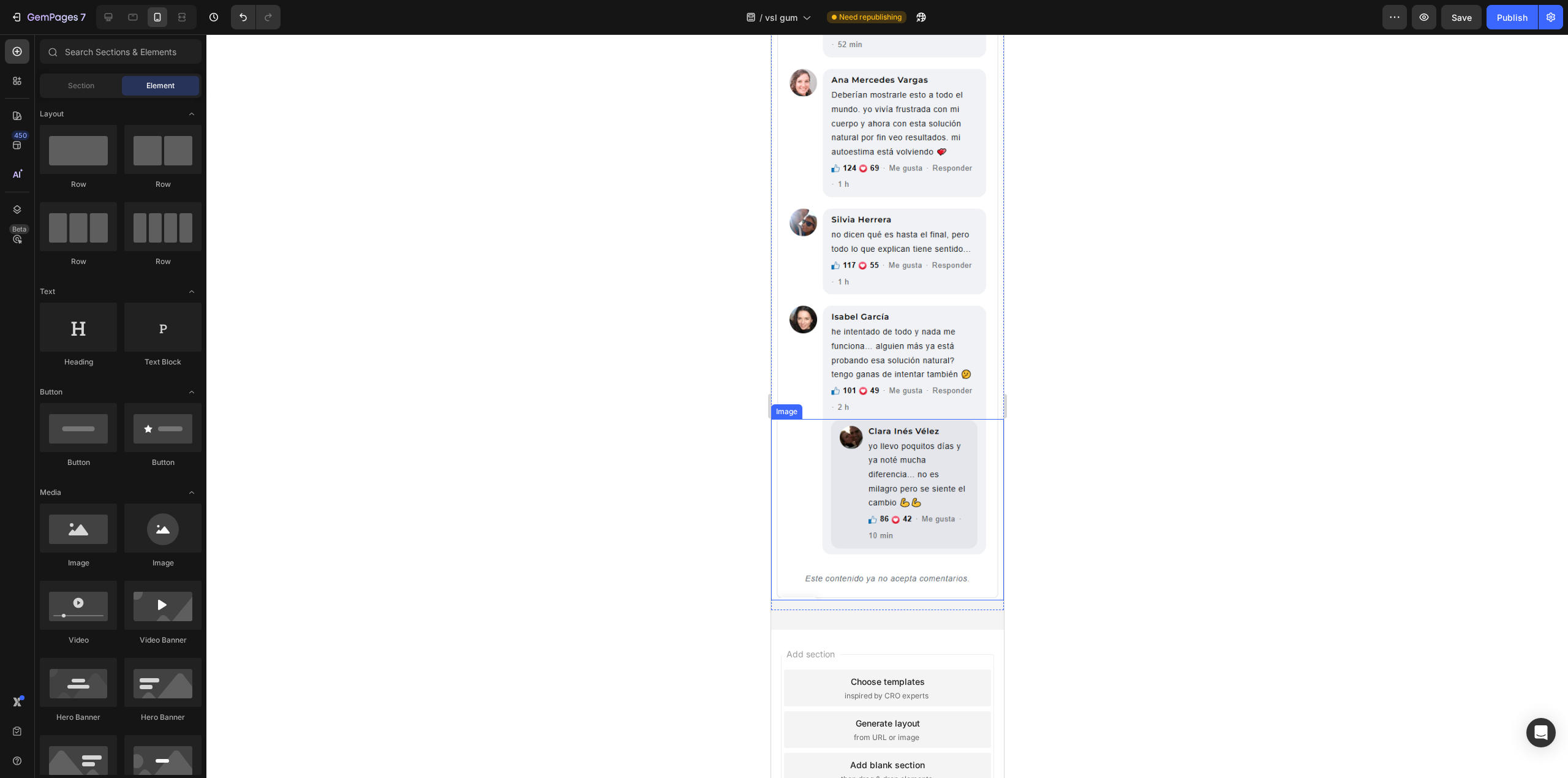
scroll to position [1003, 0]
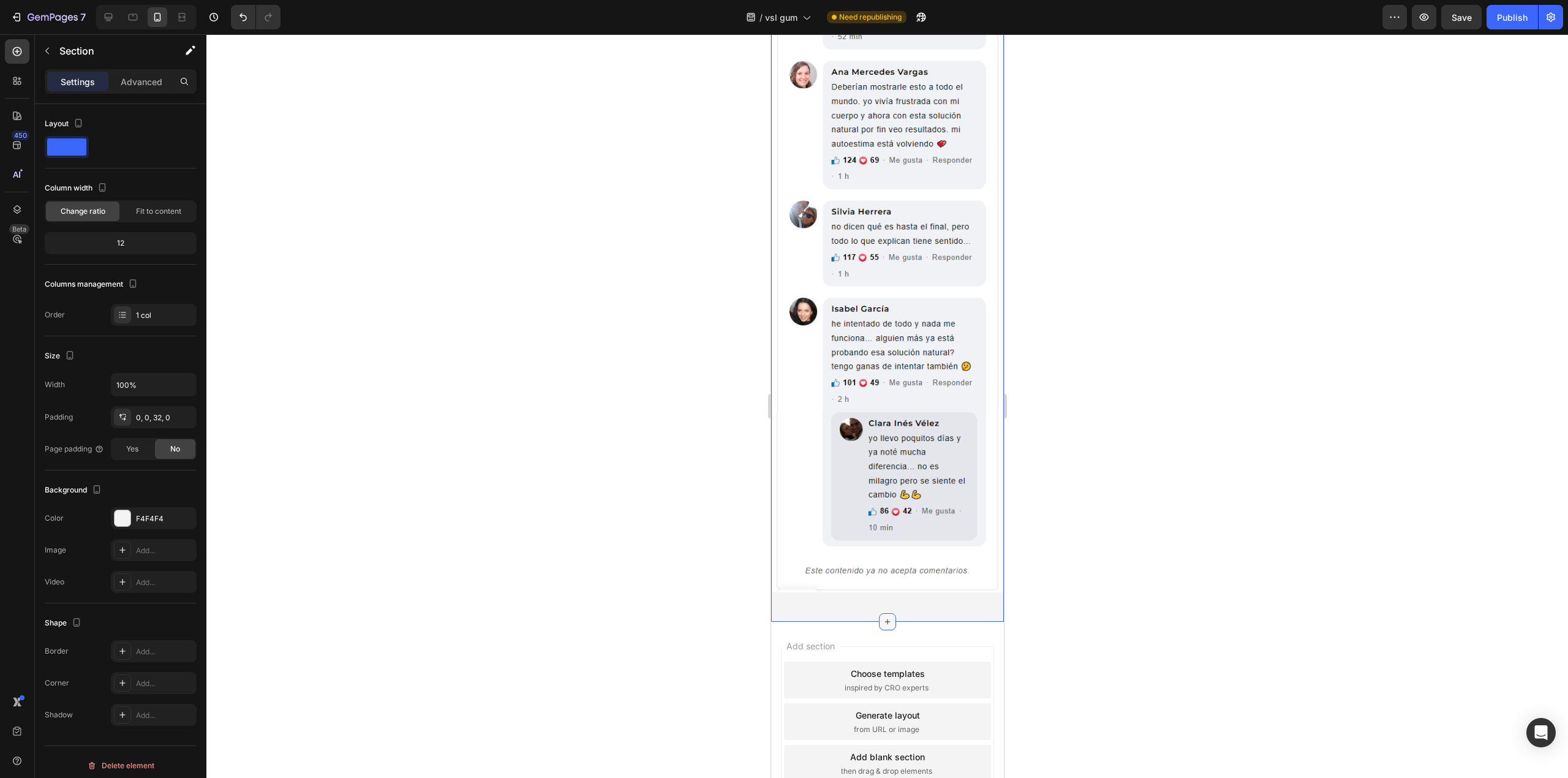
click at [882, 617] on icon at bounding box center [887, 622] width 10 height 10
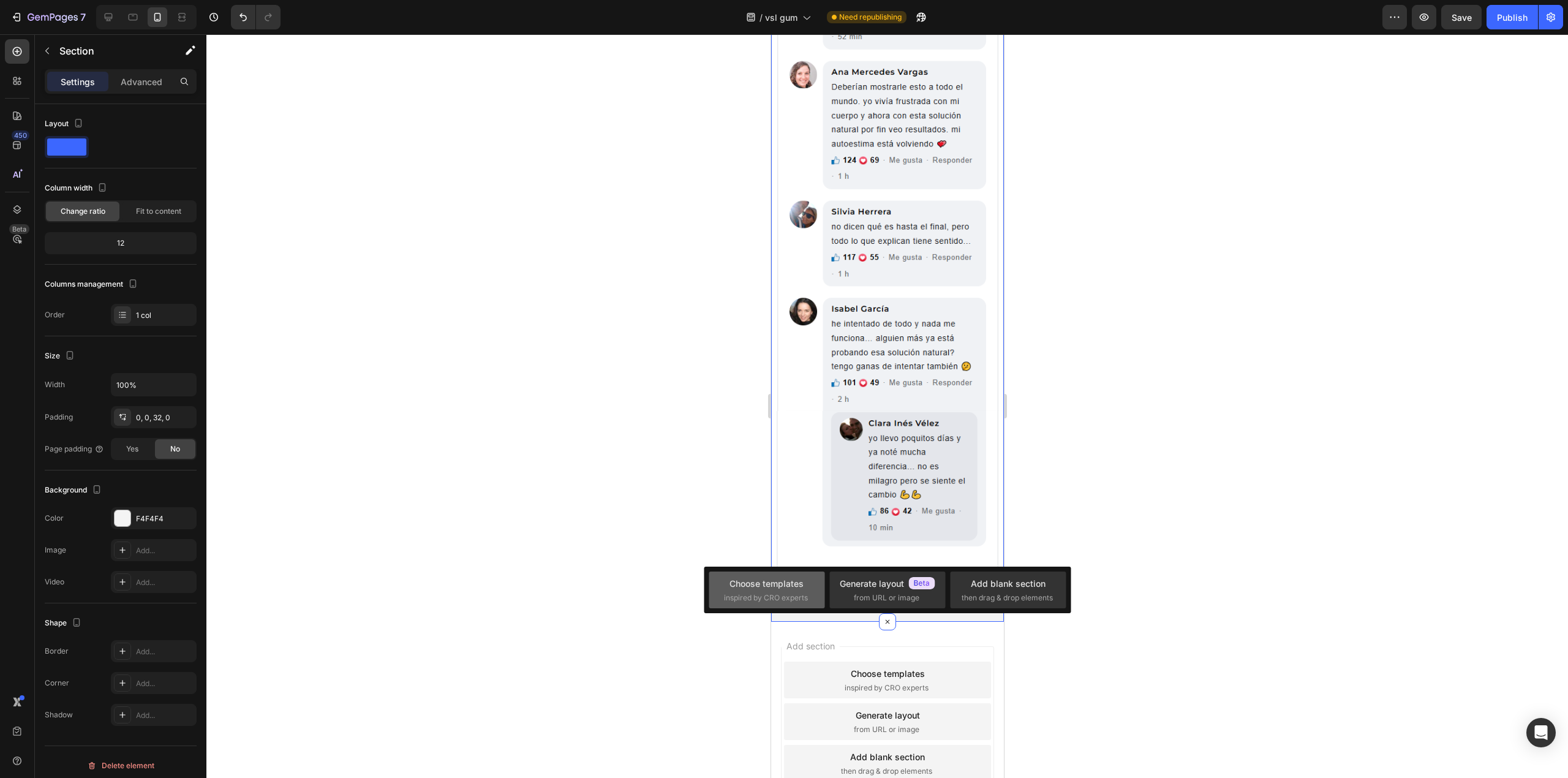
click at [789, 593] on span "inspired by CRO experts" at bounding box center [765, 598] width 84 height 11
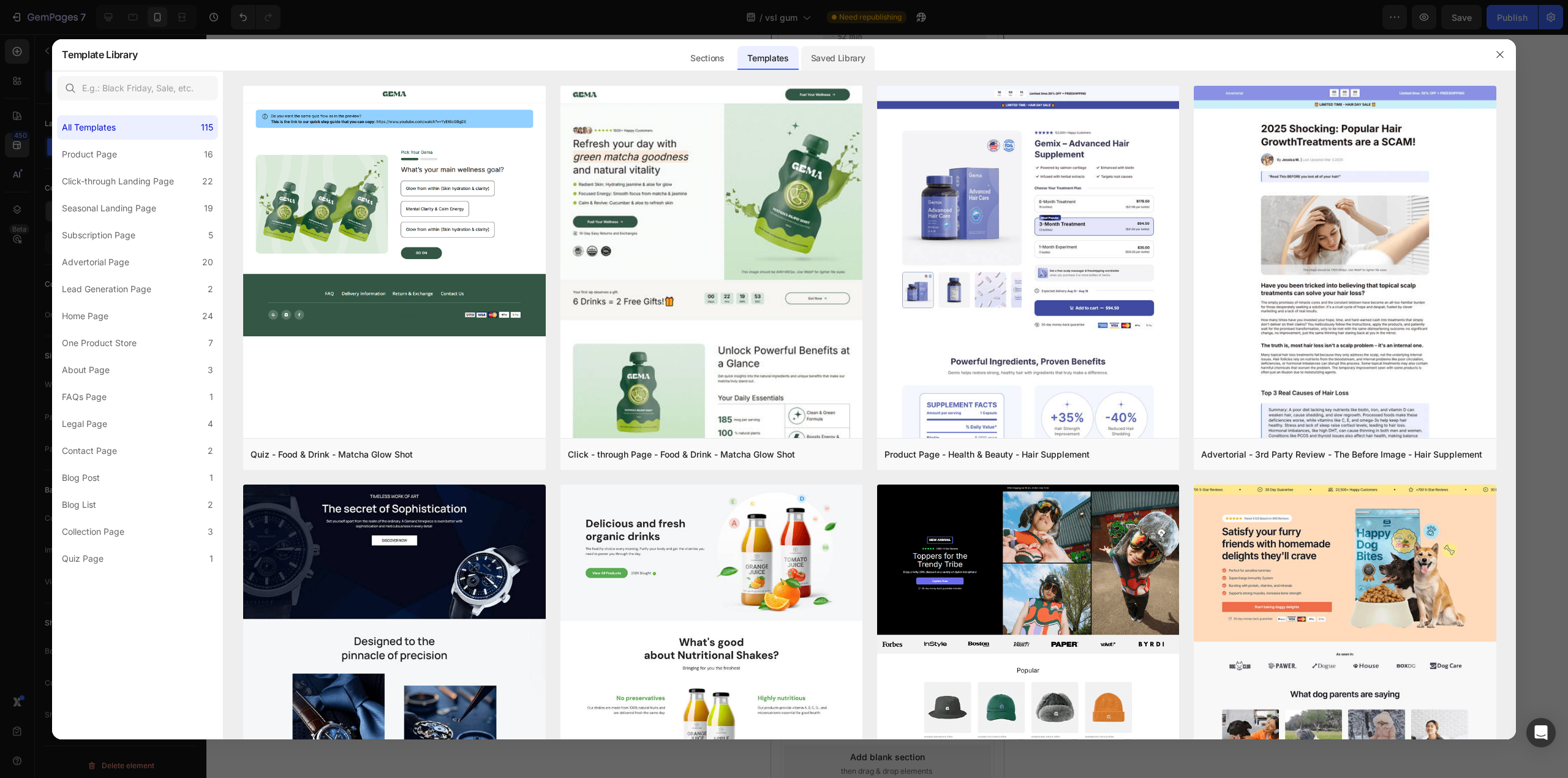
click at [817, 64] on div "Saved Library" at bounding box center [838, 58] width 74 height 24
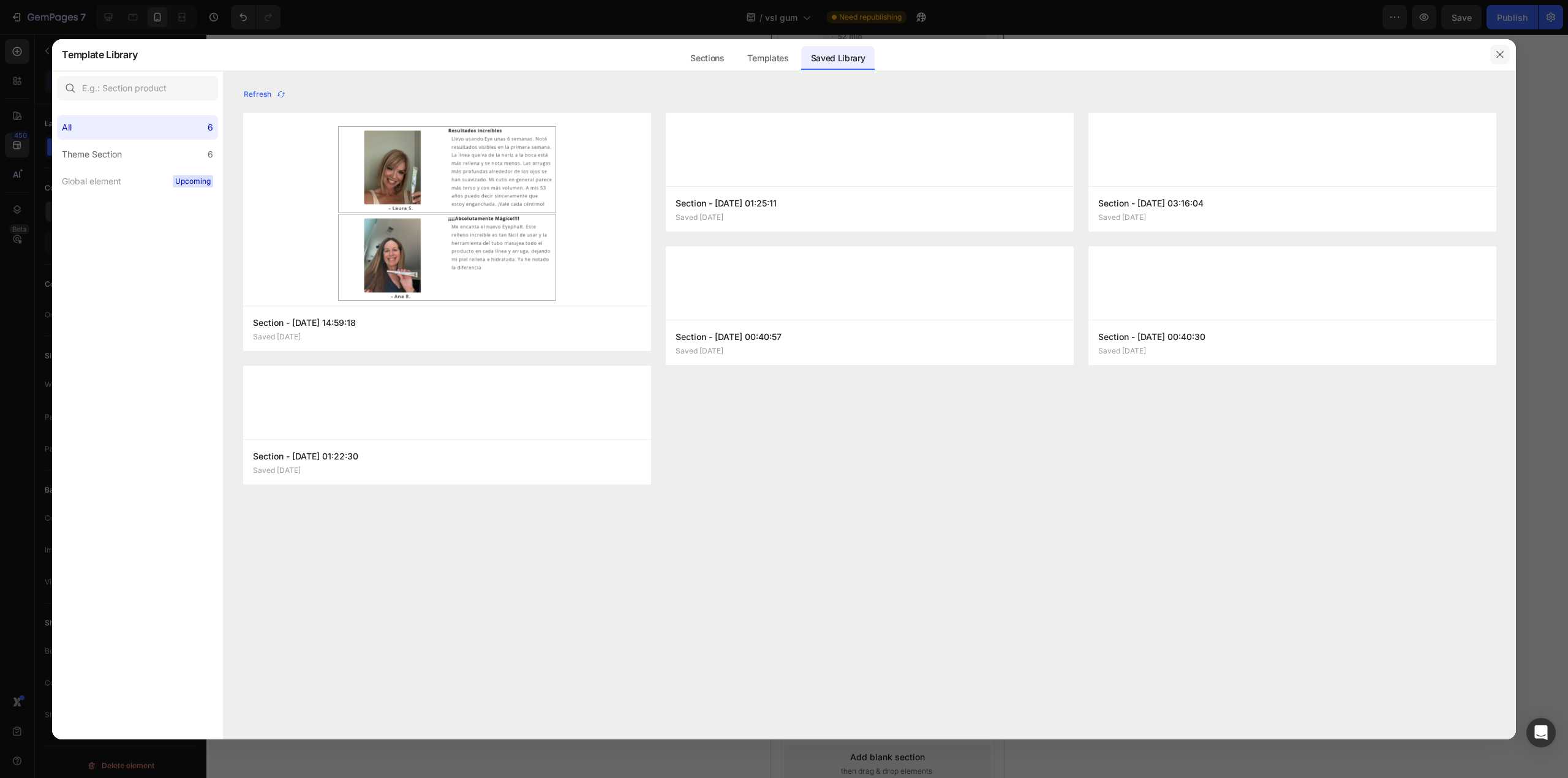
click at [1506, 55] on button "button" at bounding box center [1499, 54] width 20 height 20
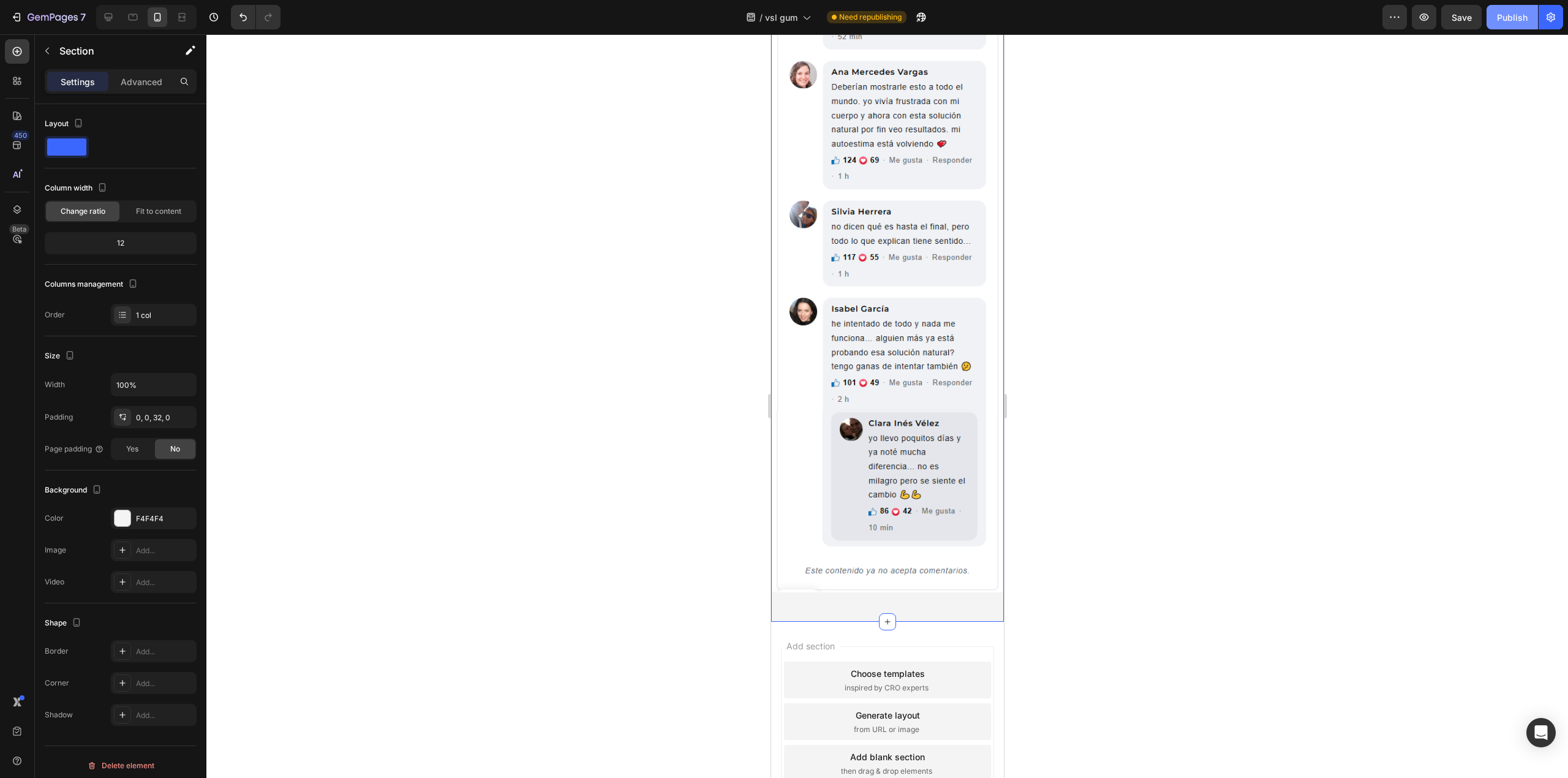
click at [1499, 23] on button "Publish" at bounding box center [1513, 16] width 52 height 24
click at [113, 24] on div at bounding box center [108, 16] width 20 height 20
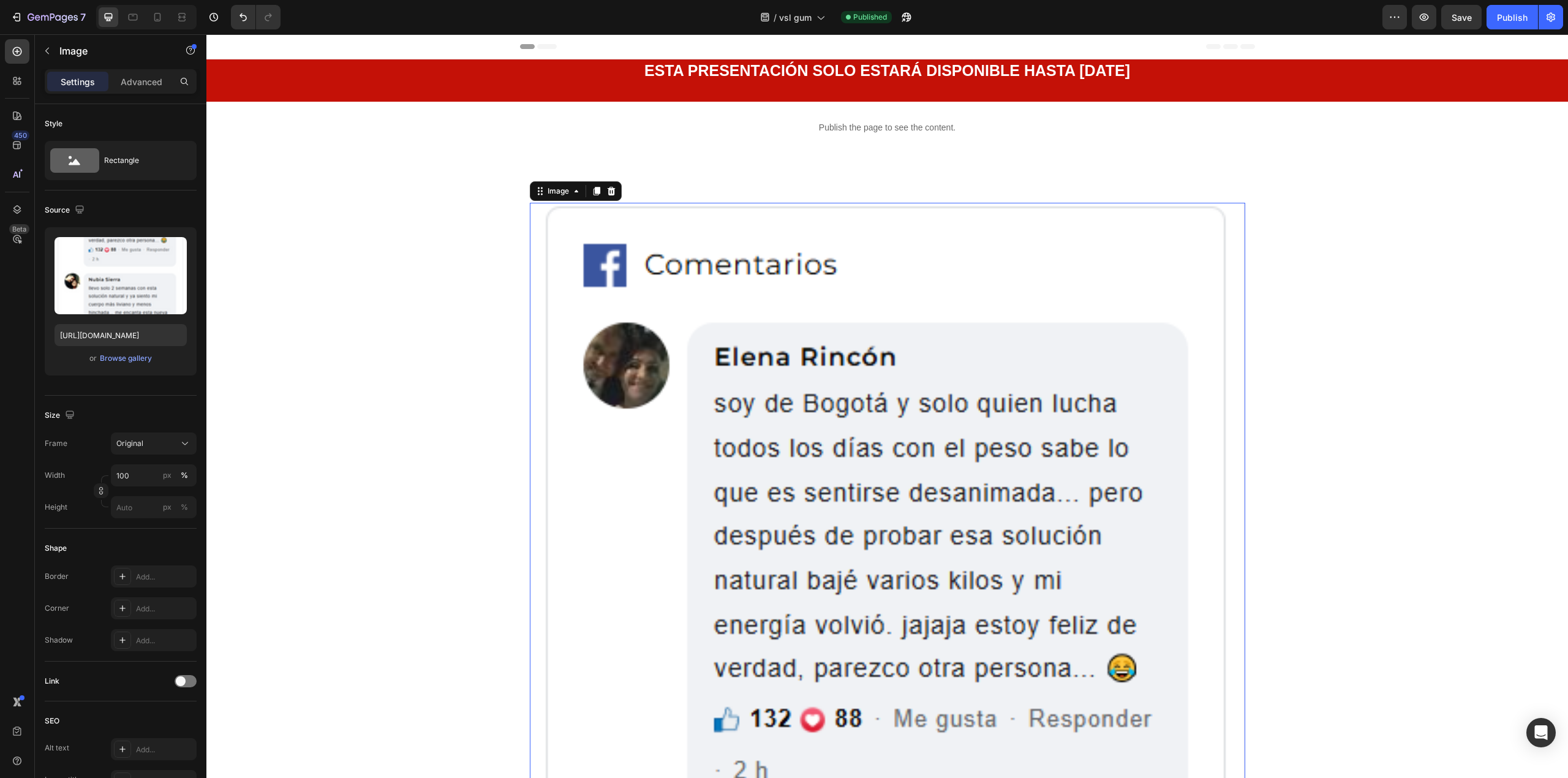
click at [607, 189] on icon at bounding box center [611, 190] width 8 height 9
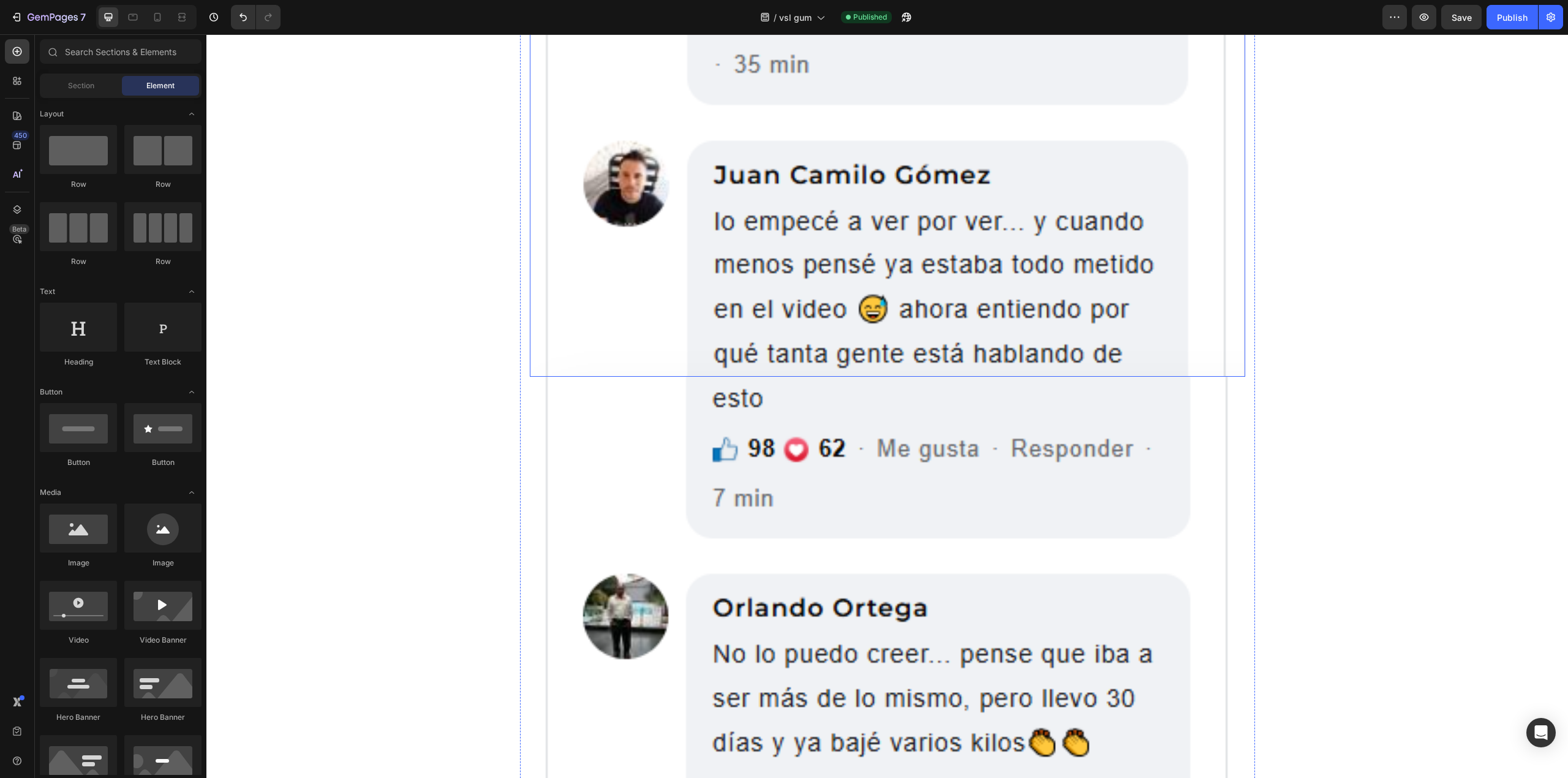
scroll to position [1144, 0]
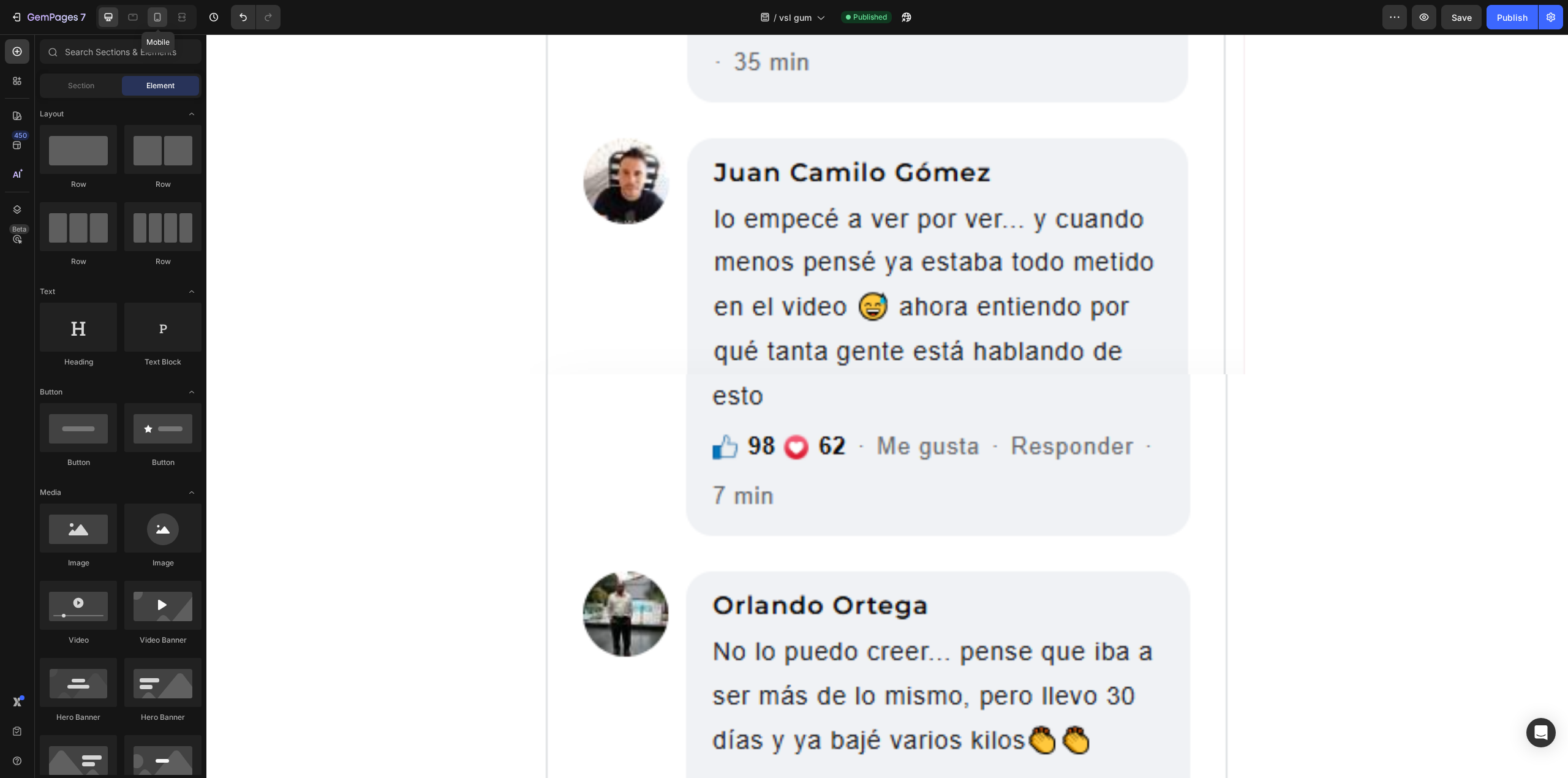
click at [158, 16] on icon at bounding box center [158, 17] width 12 height 12
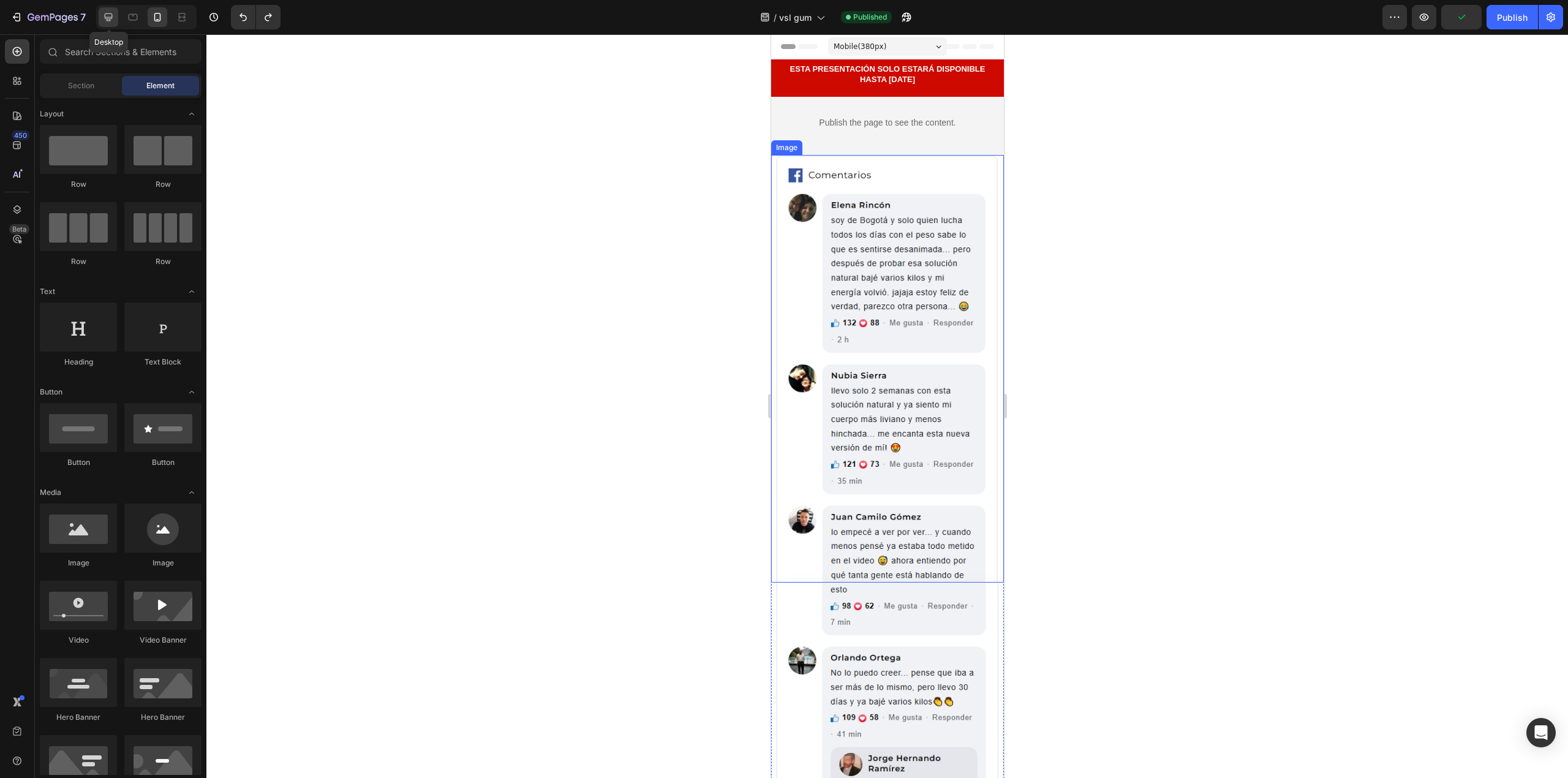
click at [112, 16] on icon at bounding box center [109, 17] width 12 height 12
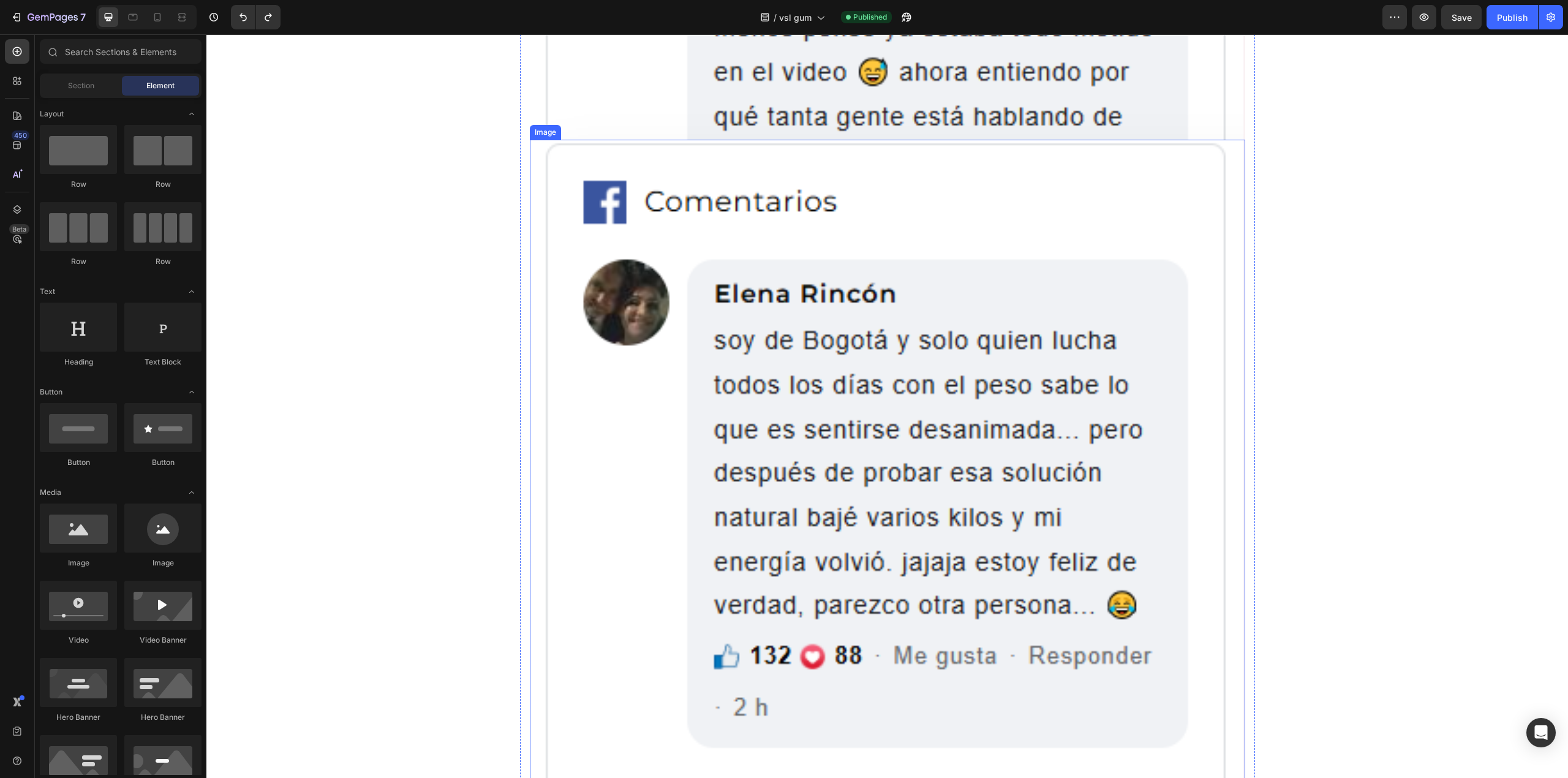
scroll to position [1388, 0]
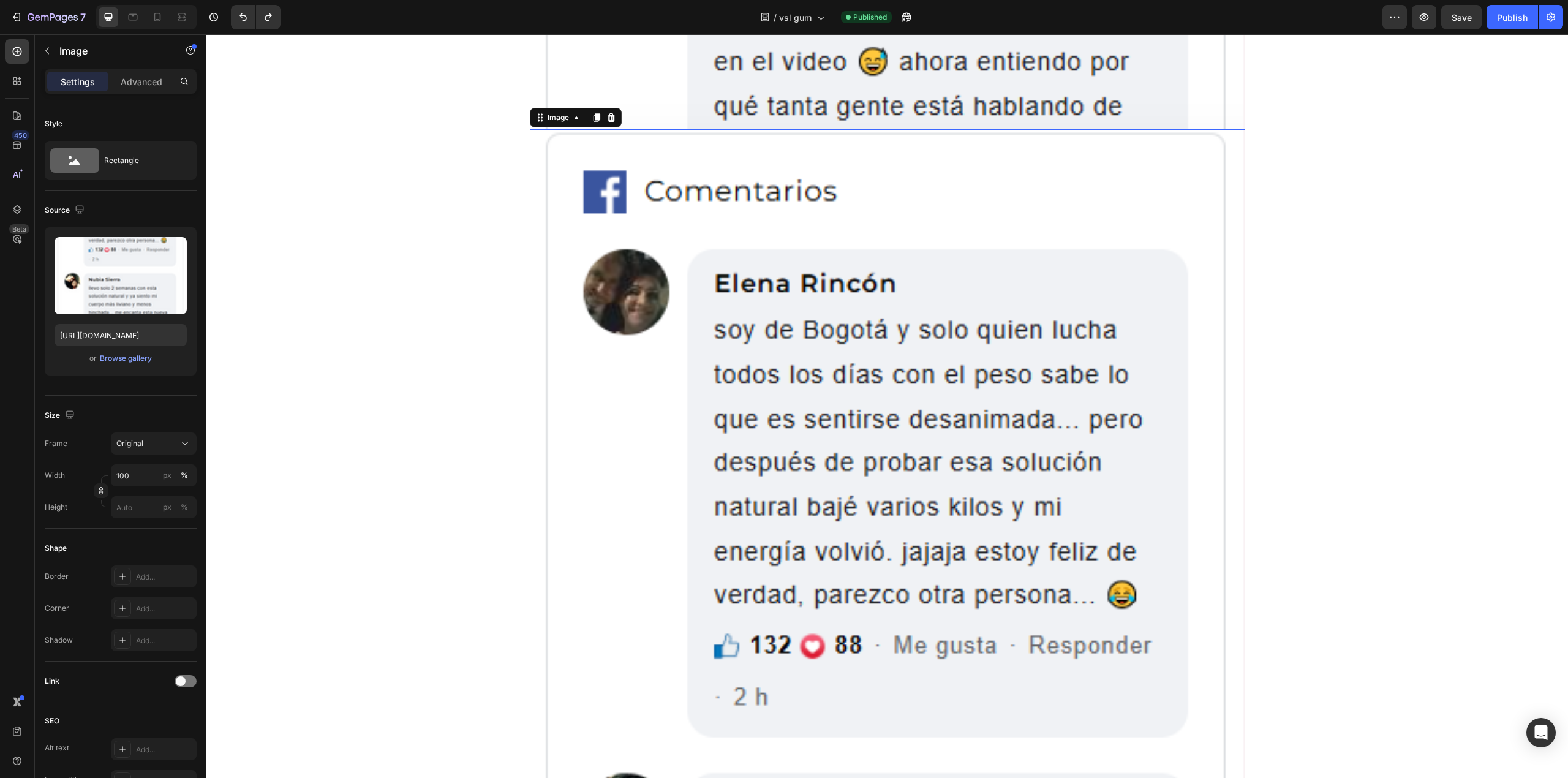
click at [704, 323] on img at bounding box center [888, 787] width 715 height 1315
click at [607, 116] on icon at bounding box center [611, 117] width 8 height 9
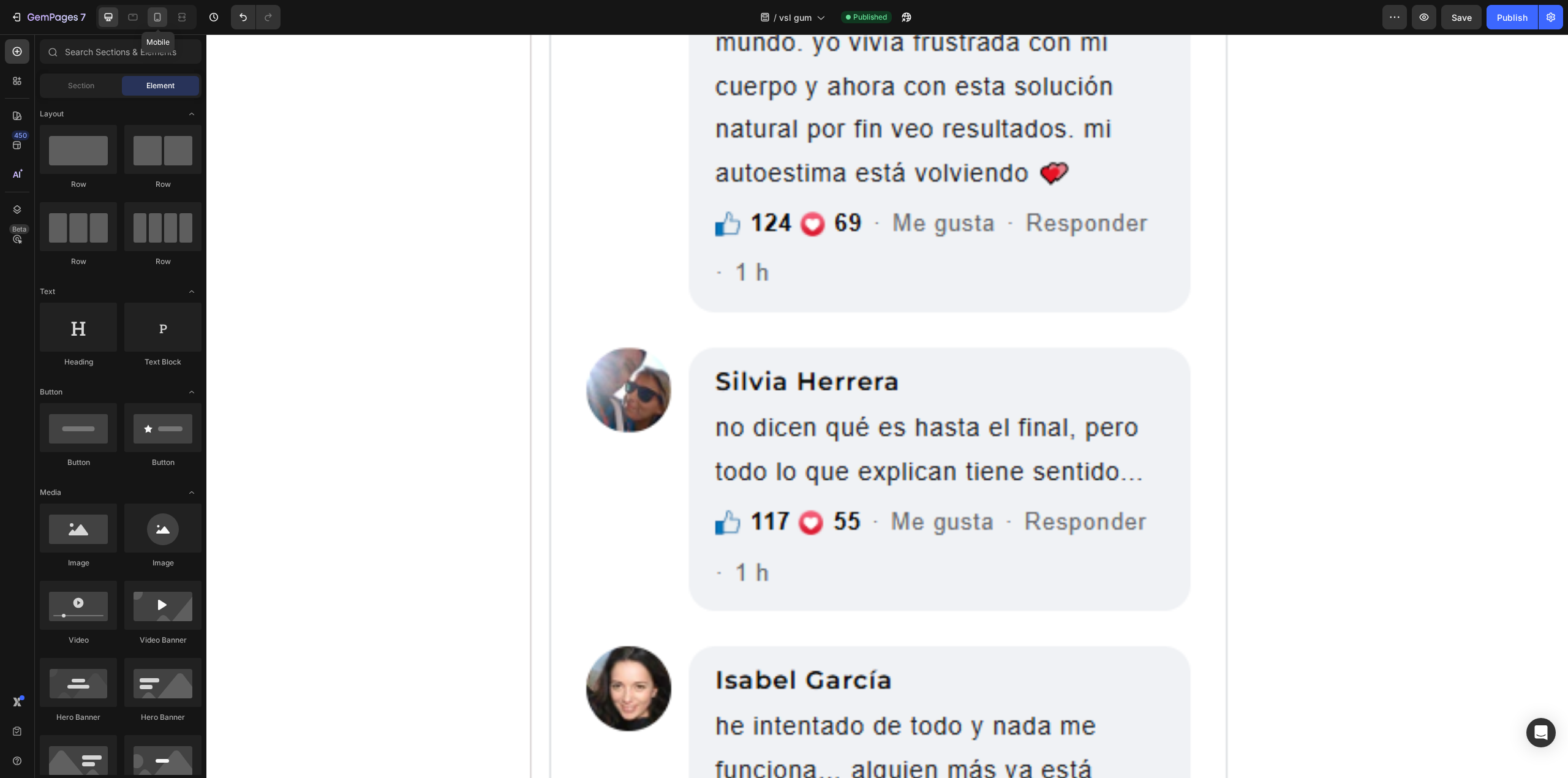
click at [165, 13] on div at bounding box center [157, 16] width 20 height 20
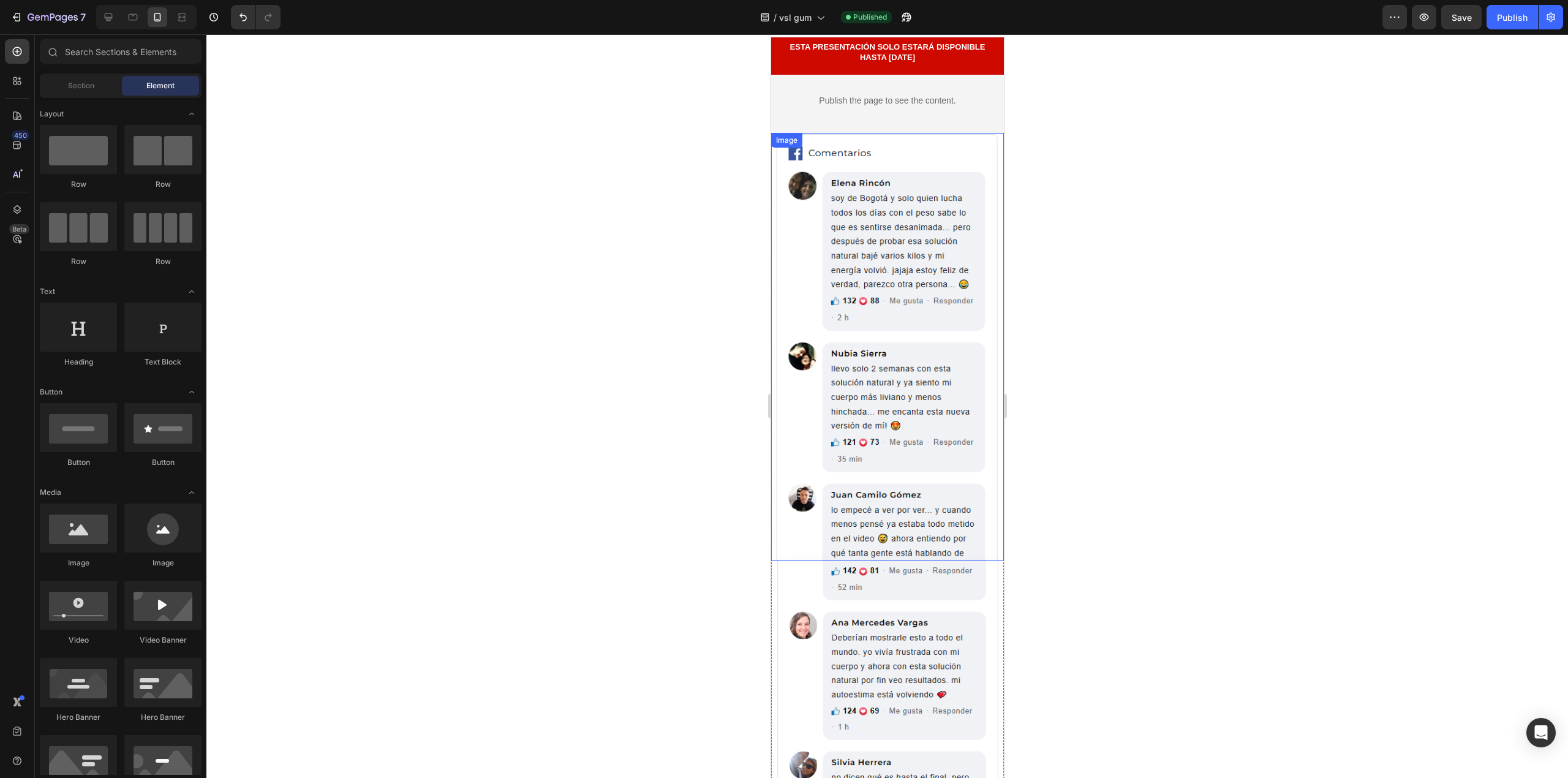
scroll to position [81, 0]
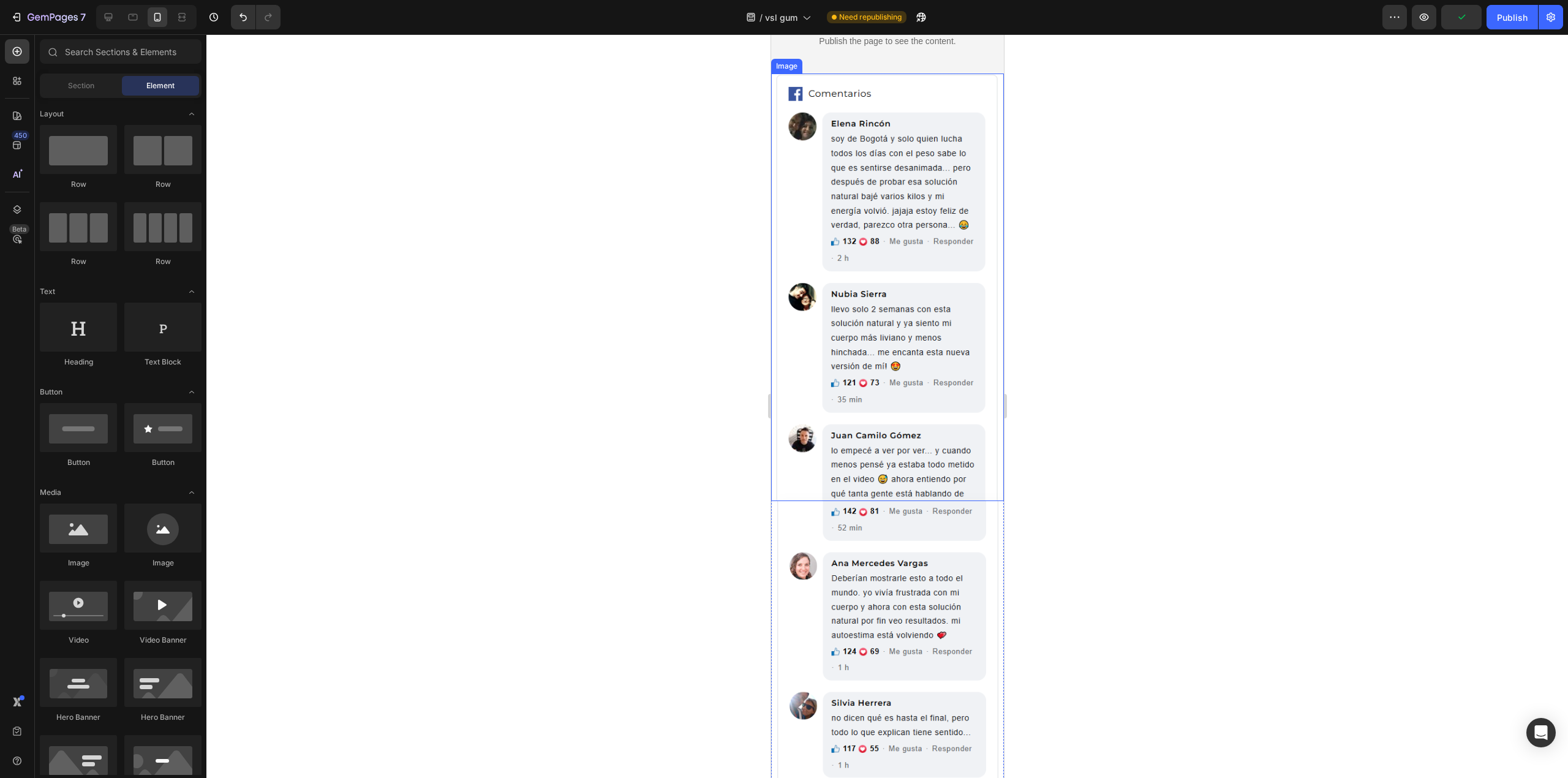
click at [876, 420] on img at bounding box center [887, 287] width 233 height 428
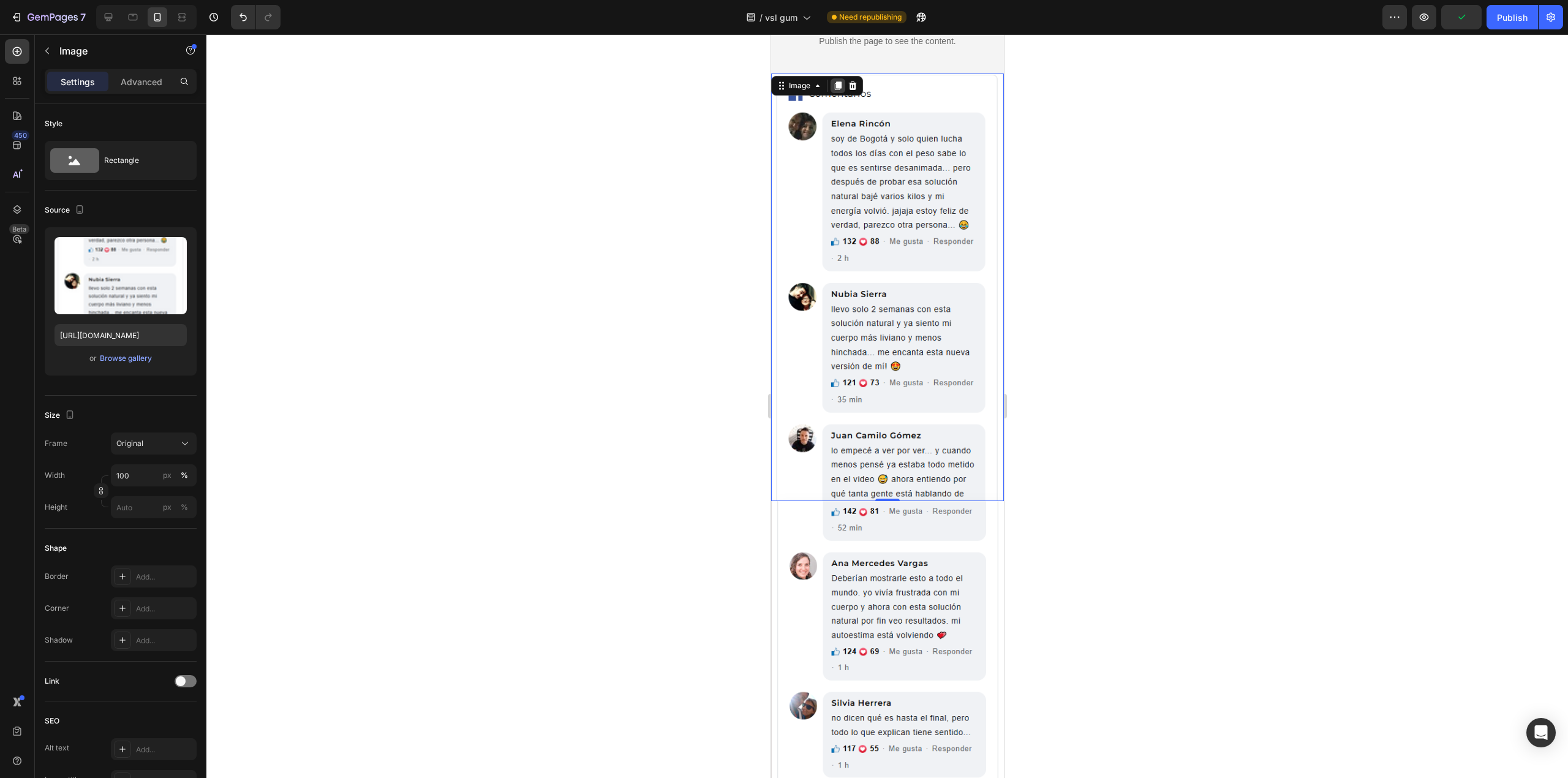
click at [839, 88] on icon at bounding box center [837, 85] width 7 height 9
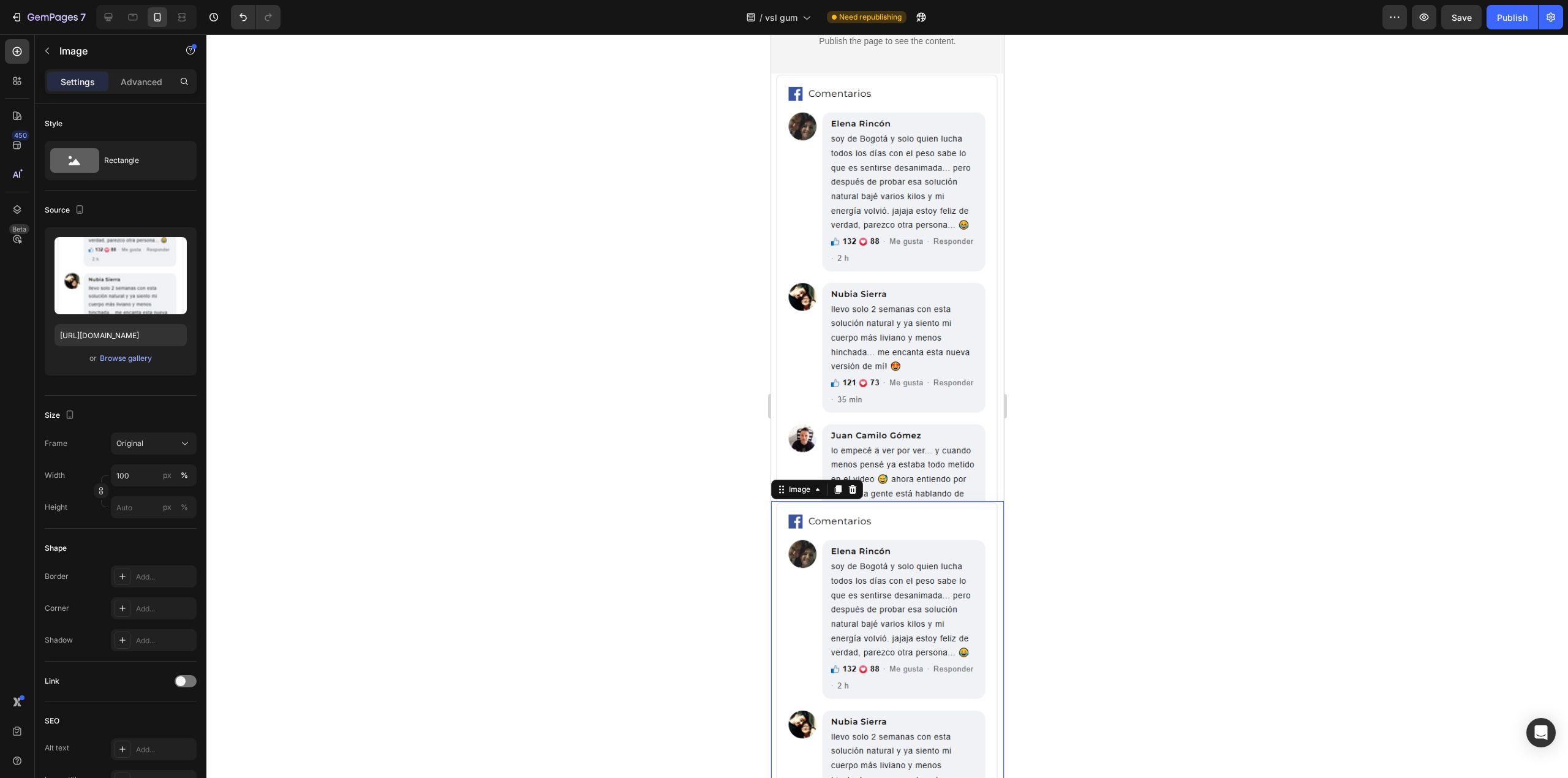
click at [857, 521] on img at bounding box center [887, 716] width 233 height 428
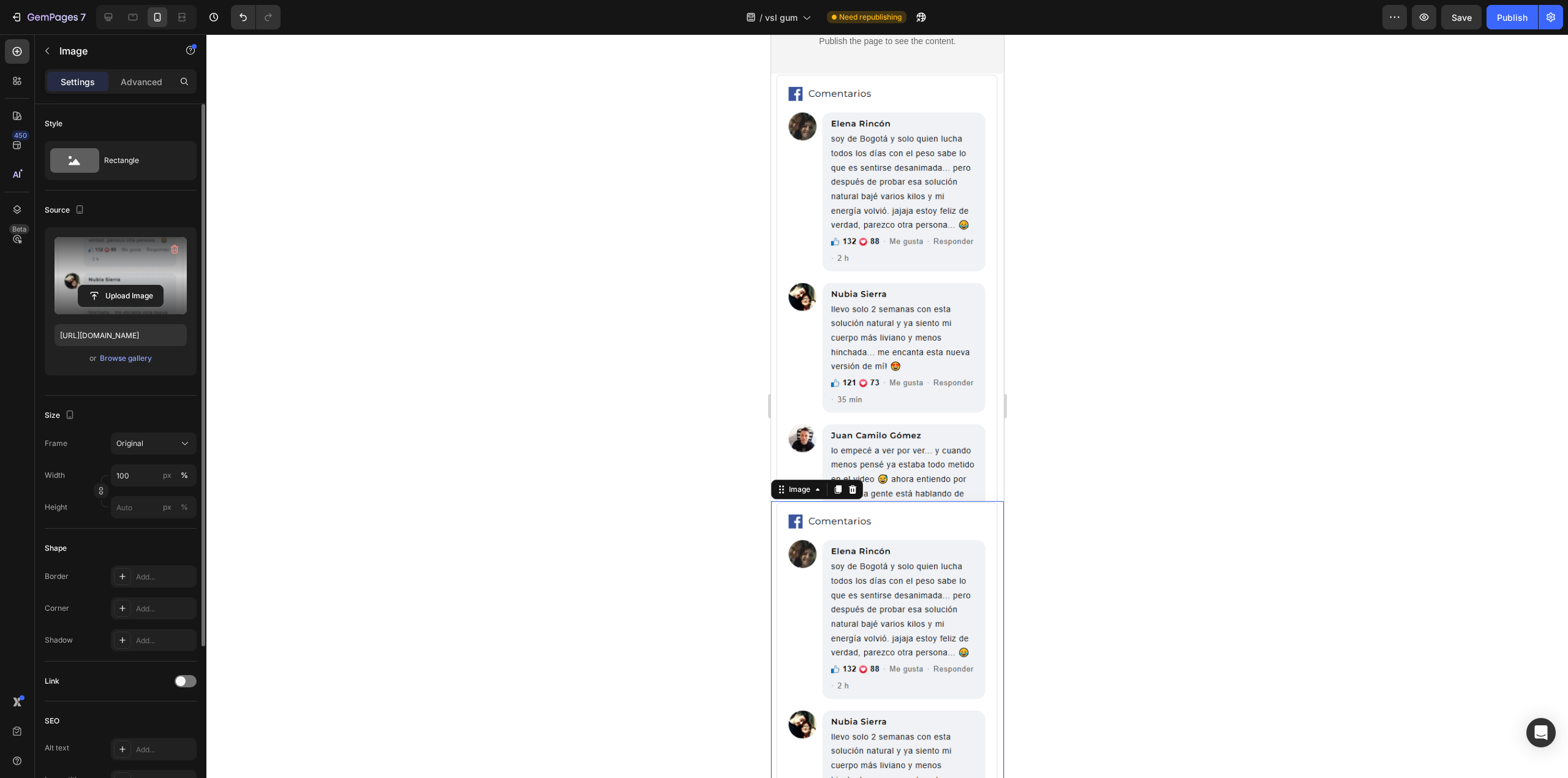
click at [118, 283] on label at bounding box center [120, 276] width 132 height 77
click at [118, 286] on input "file" at bounding box center [120, 296] width 84 height 21
type input "[URL][DOMAIN_NAME]"
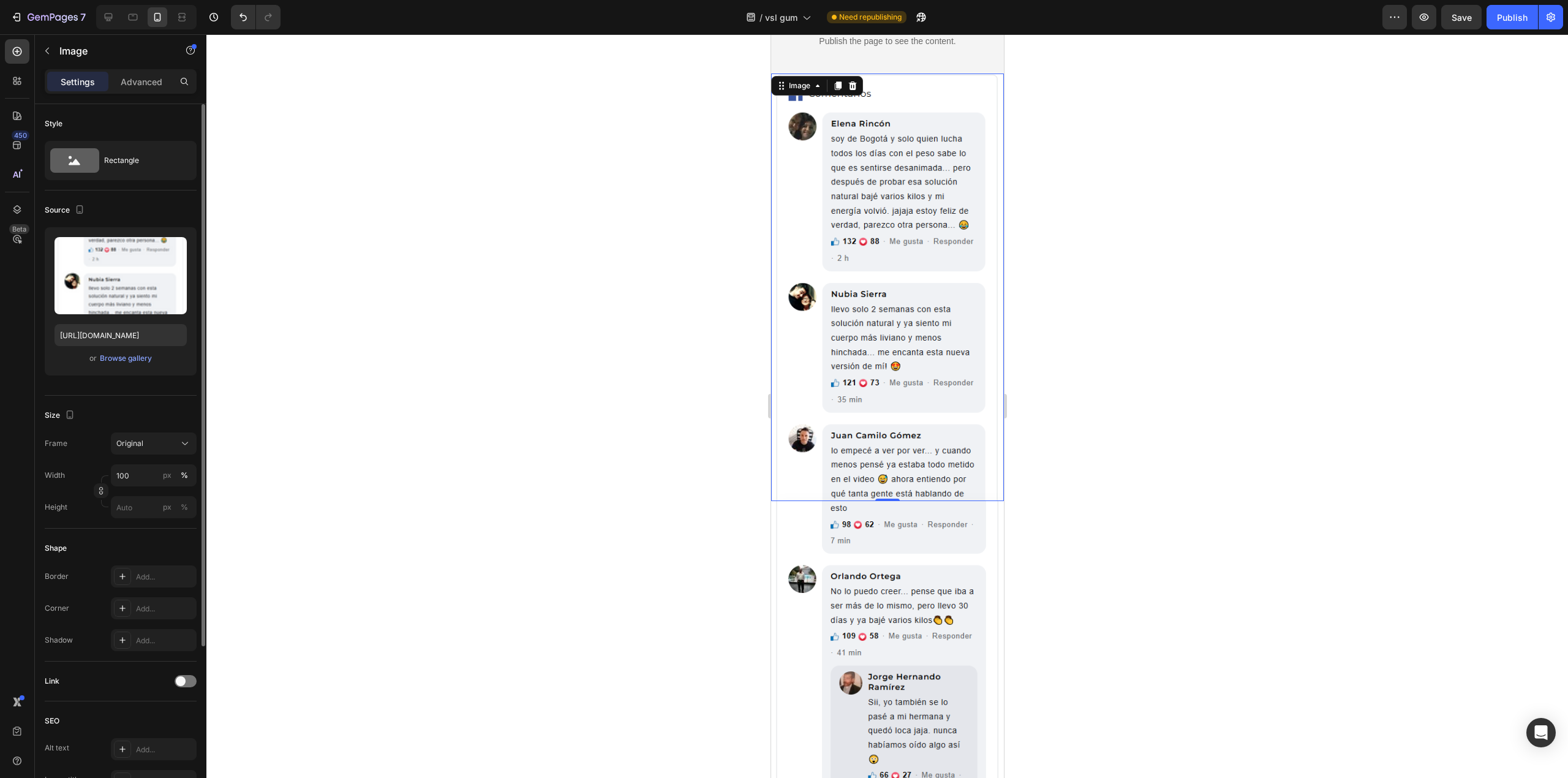
click at [862, 380] on img at bounding box center [887, 287] width 233 height 428
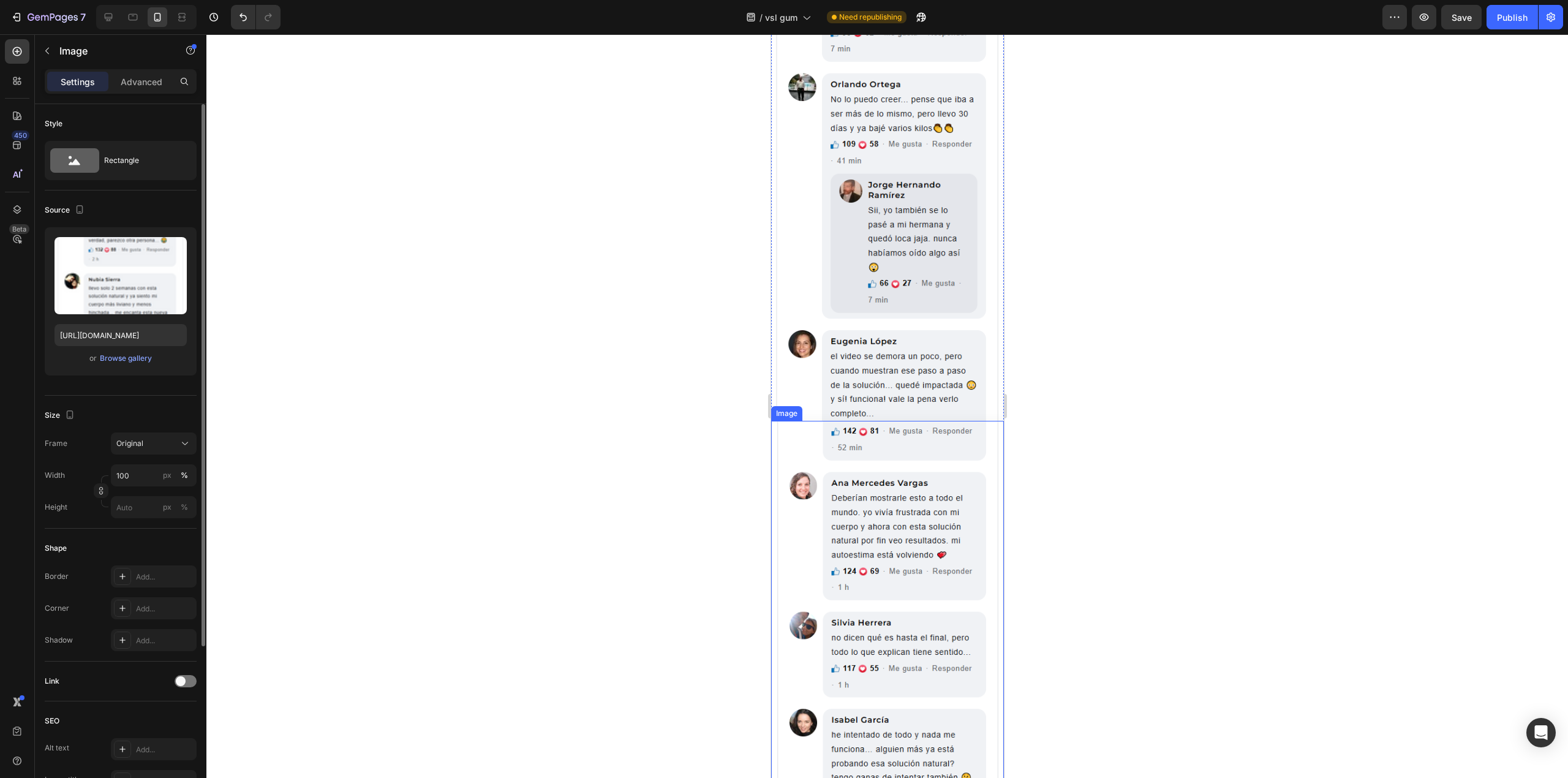
scroll to position [572, 0]
click at [106, 22] on icon at bounding box center [109, 17] width 12 height 12
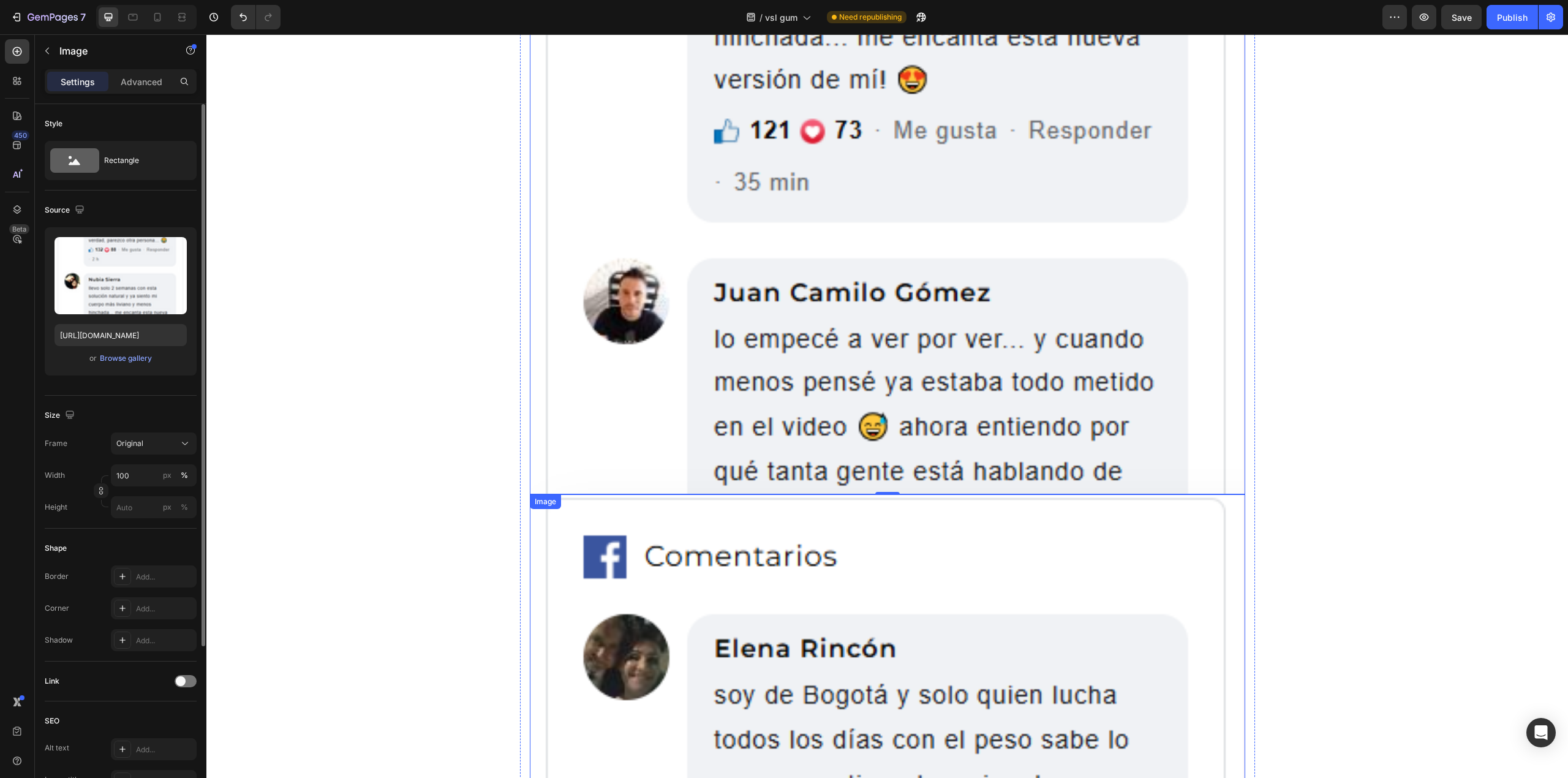
scroll to position [898, 0]
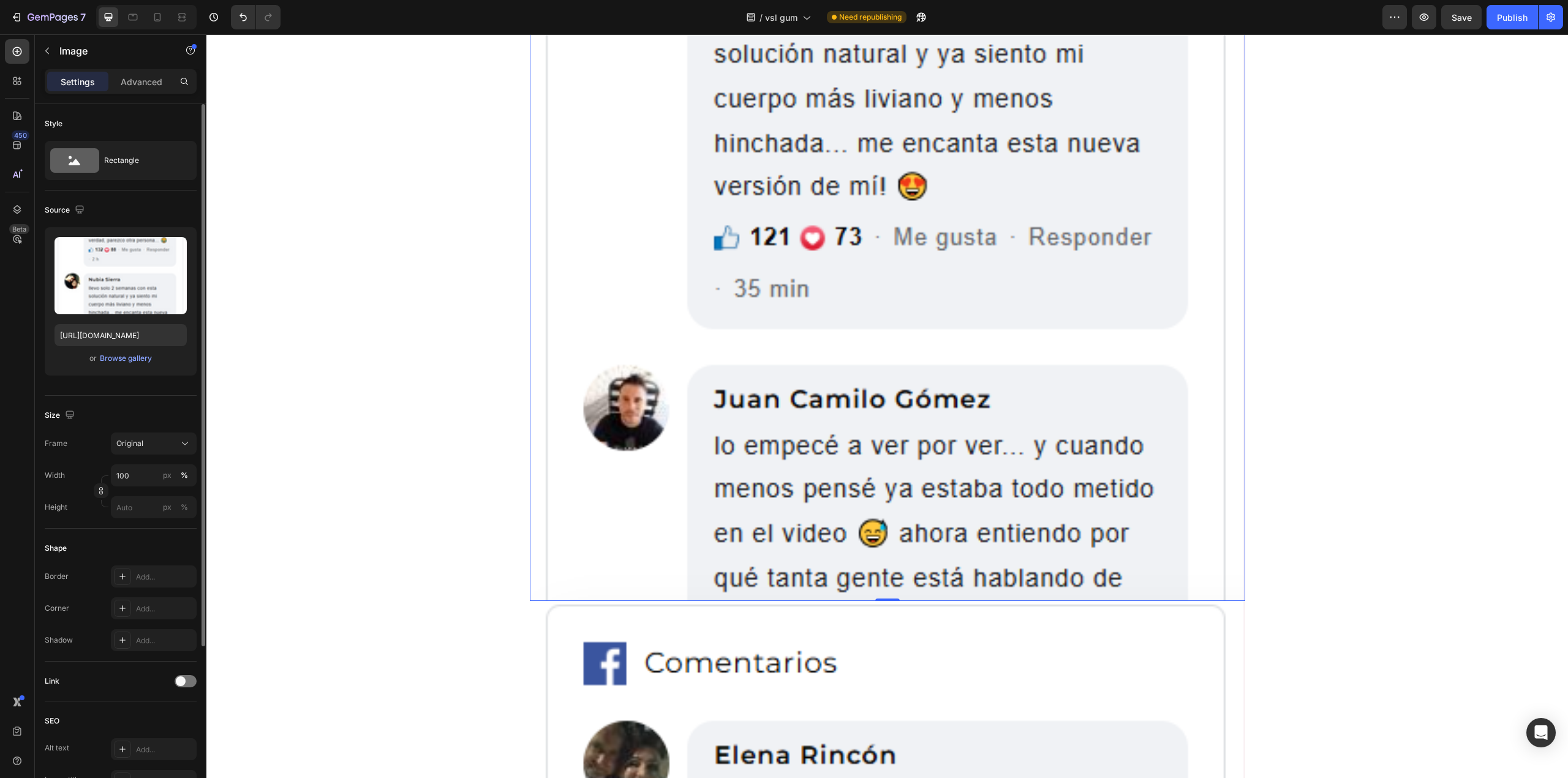
click at [142, 81] on p "Advanced" at bounding box center [141, 81] width 41 height 12
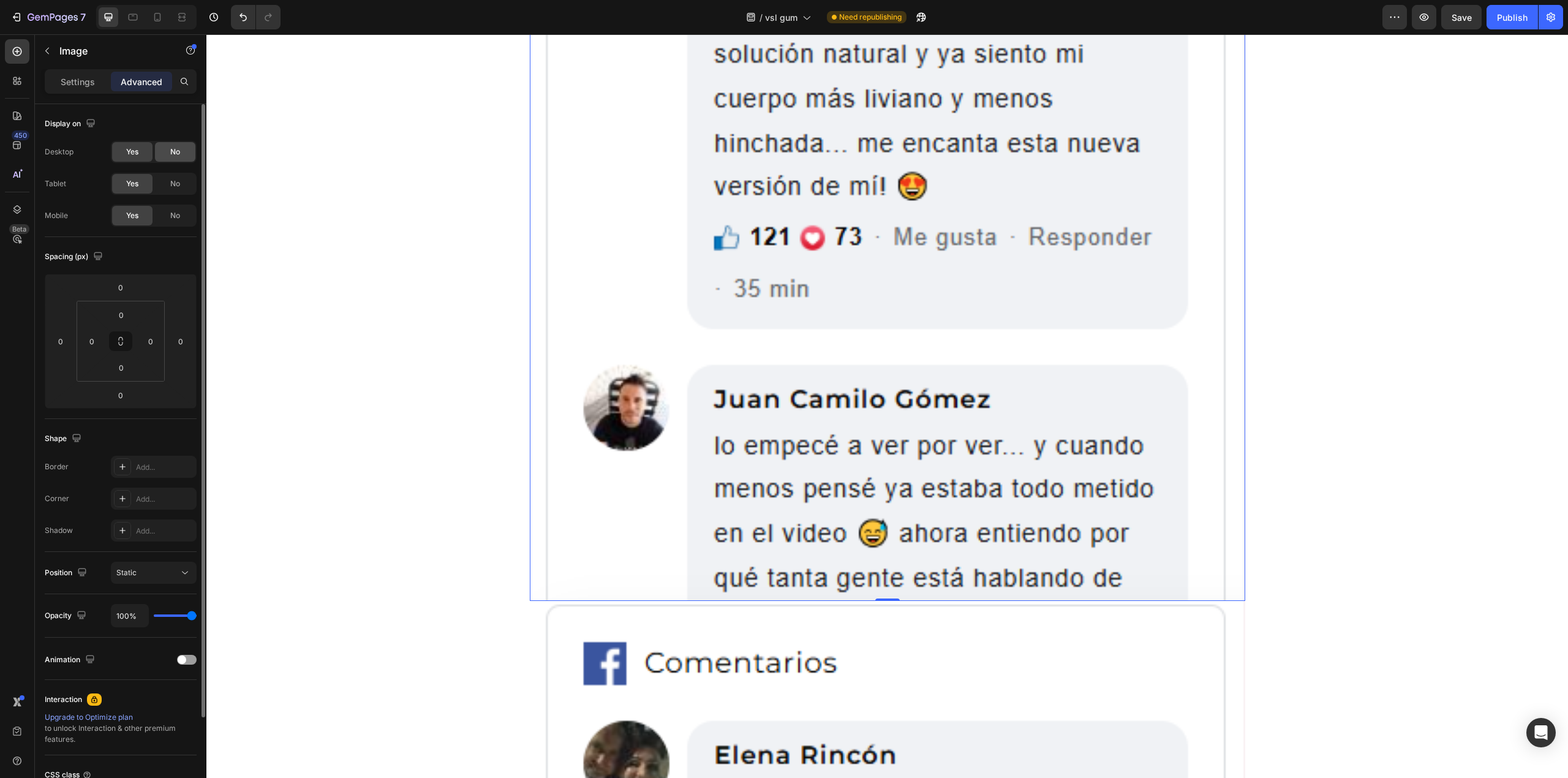
click at [161, 152] on div "No" at bounding box center [175, 152] width 41 height 20
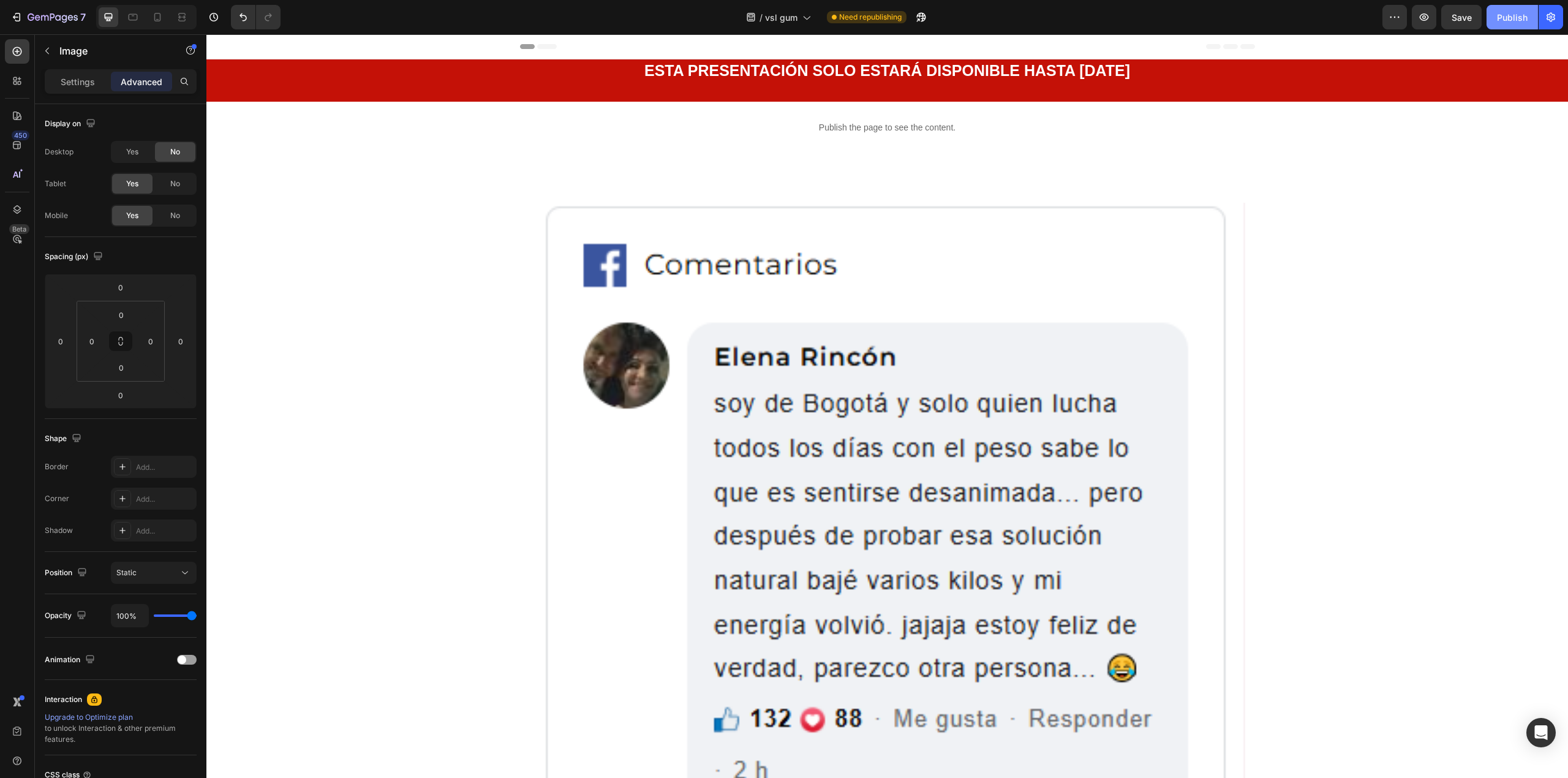
click at [1502, 24] on button "Publish" at bounding box center [1513, 16] width 52 height 24
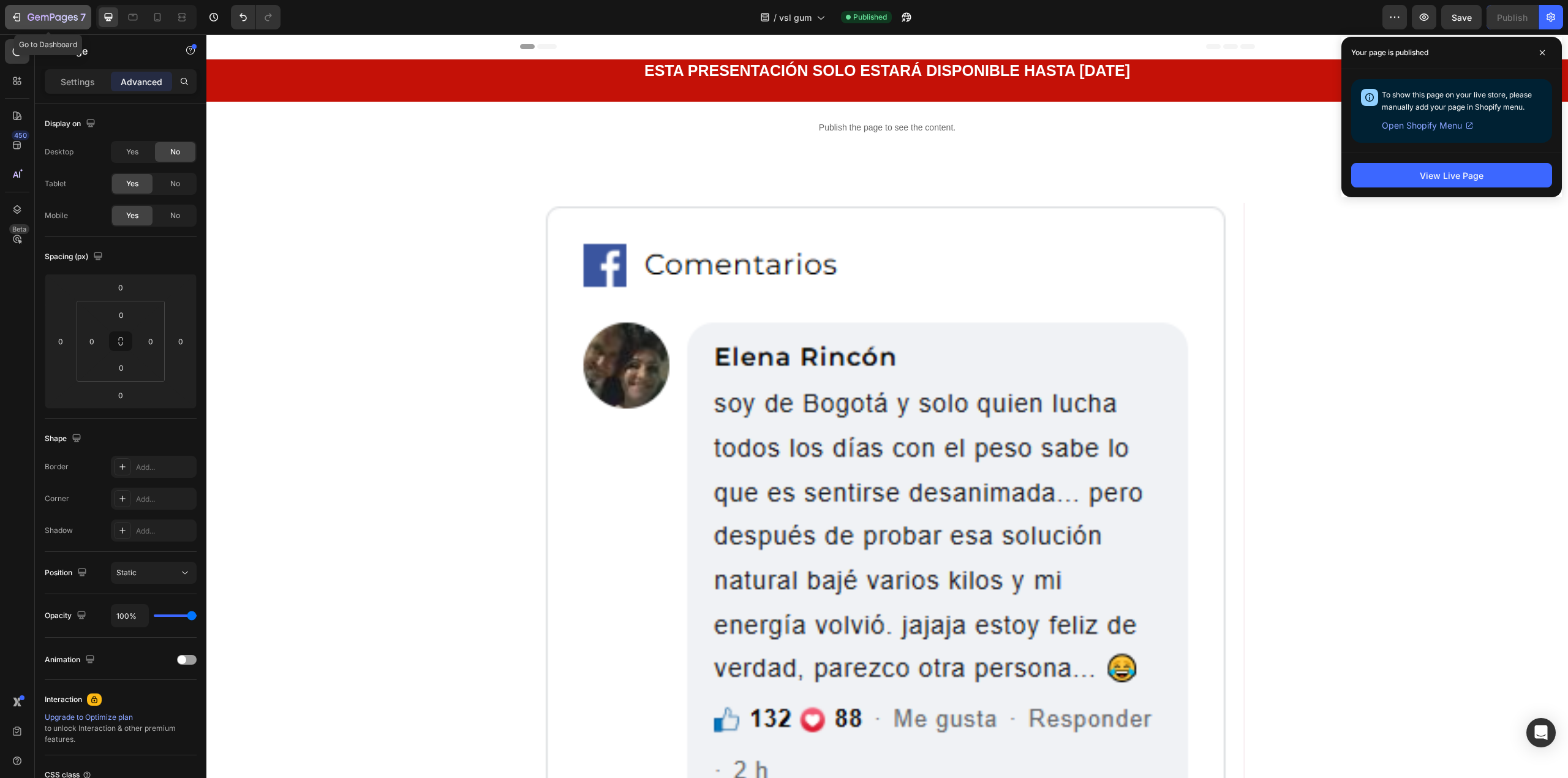
click at [45, 22] on icon "button" at bounding box center [52, 17] width 50 height 10
